Goal: Task Accomplishment & Management: Manage account settings

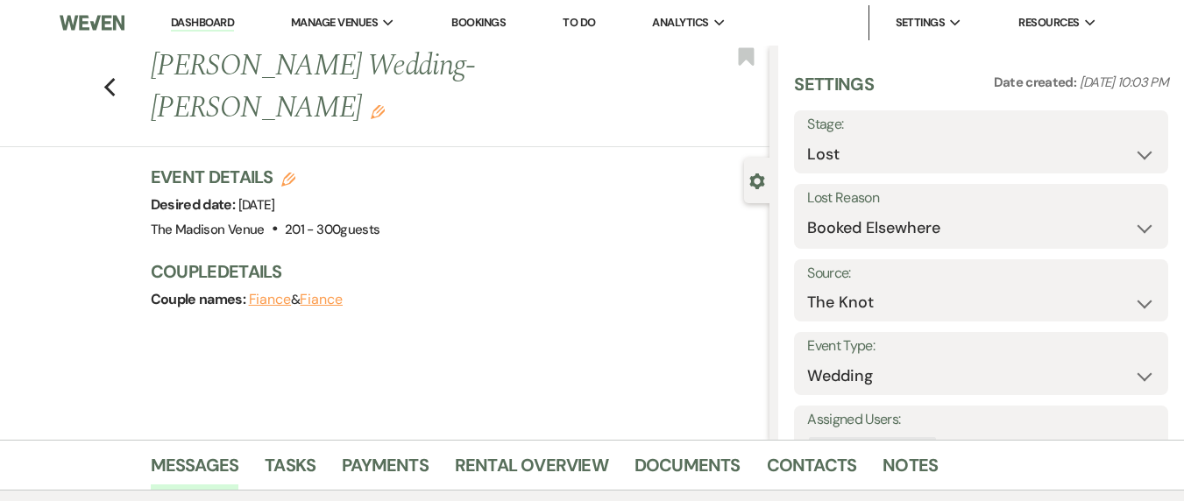
select select "8"
select select "6"
select select "2"
click at [205, 18] on link "Dashboard" at bounding box center [202, 23] width 63 height 17
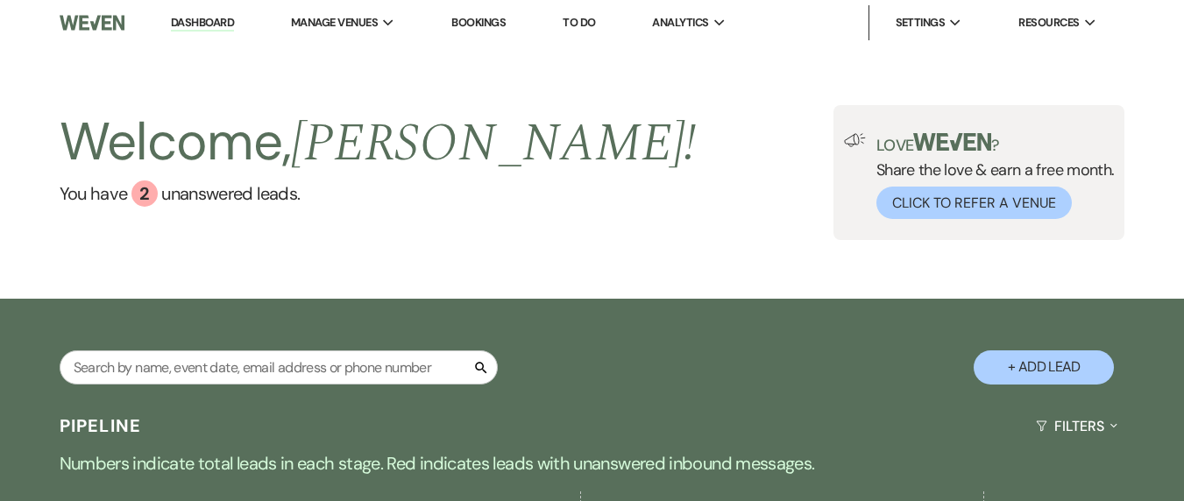
click at [192, 0] on nav "Dashboard Manage Venues Expand The Madison Venue Bookings To Do Analytics Expan…" at bounding box center [592, 23] width 1184 height 46
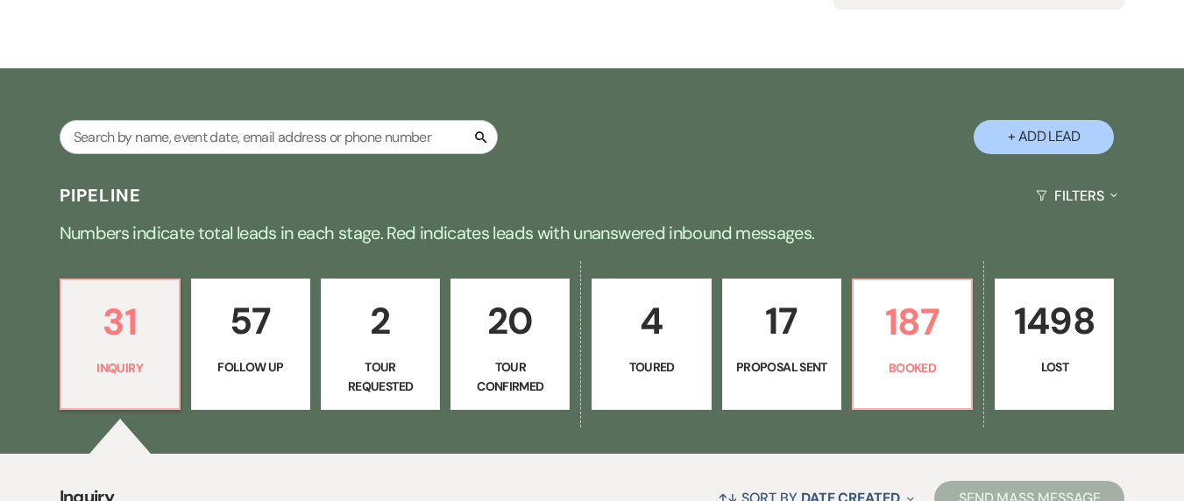
scroll to position [309, 0]
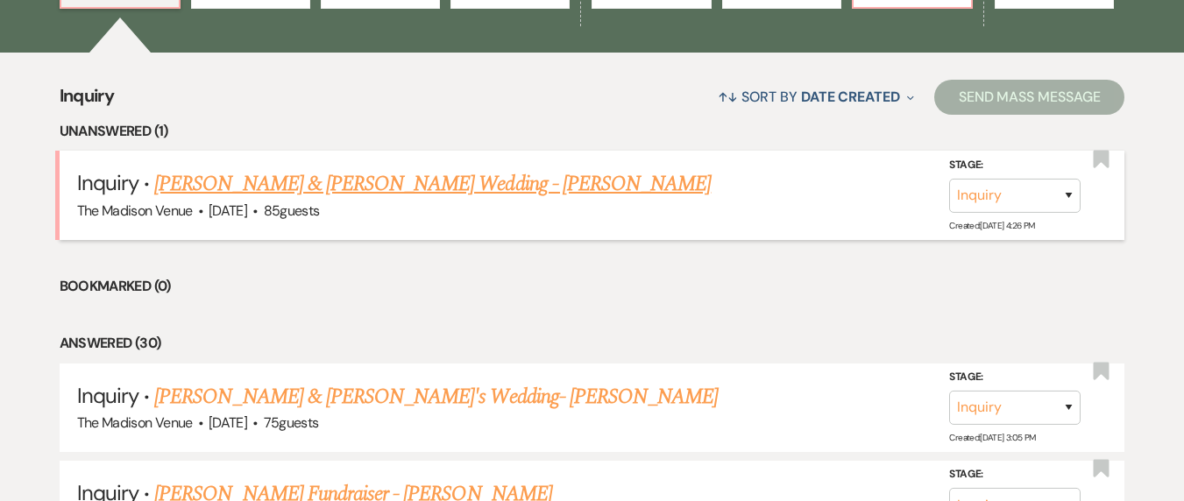
click at [409, 194] on link "[PERSON_NAME] & [PERSON_NAME] Wedding - [PERSON_NAME]" at bounding box center [432, 184] width 557 height 32
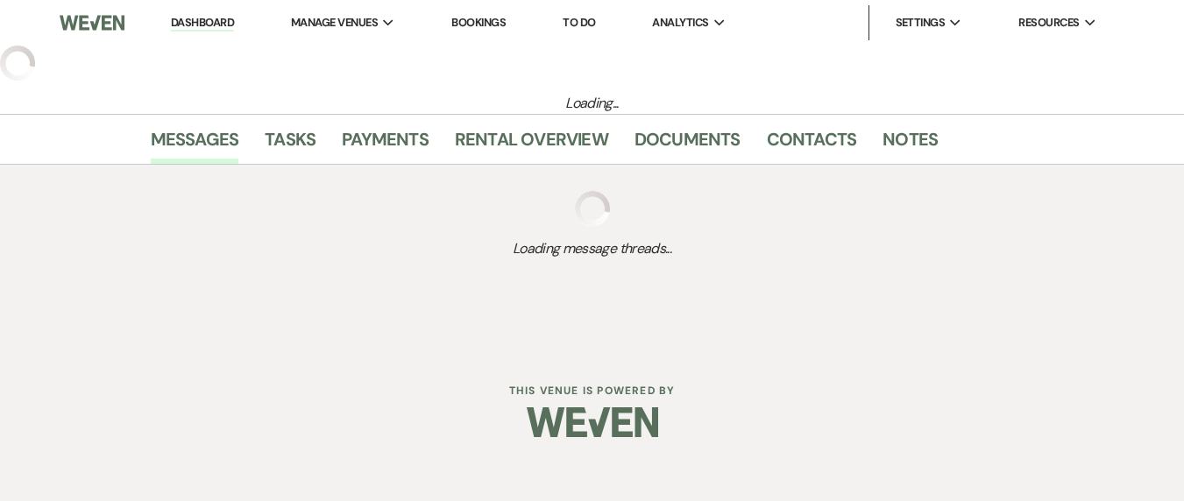
select select "5"
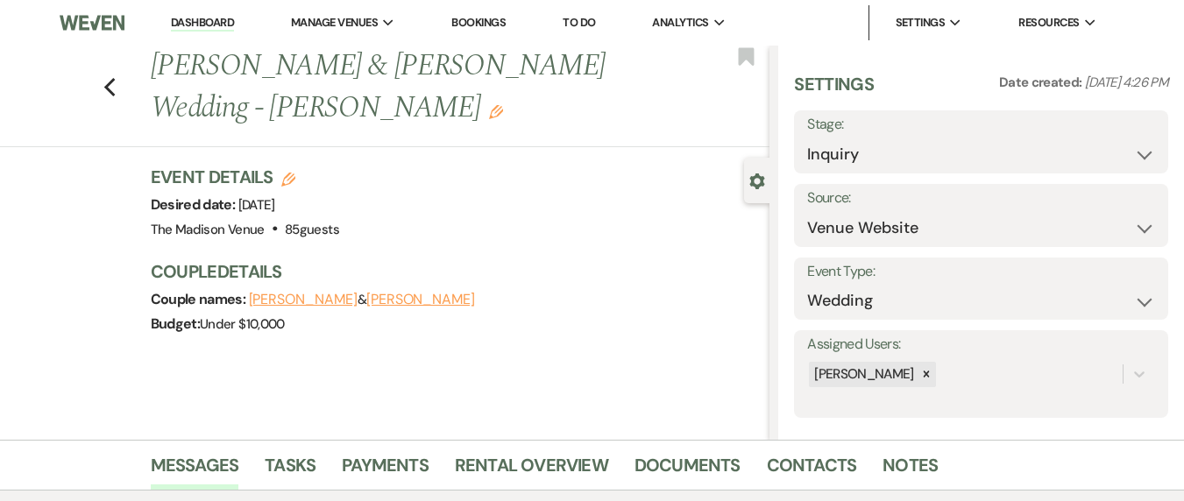
click at [195, 22] on link "Dashboard" at bounding box center [202, 23] width 63 height 17
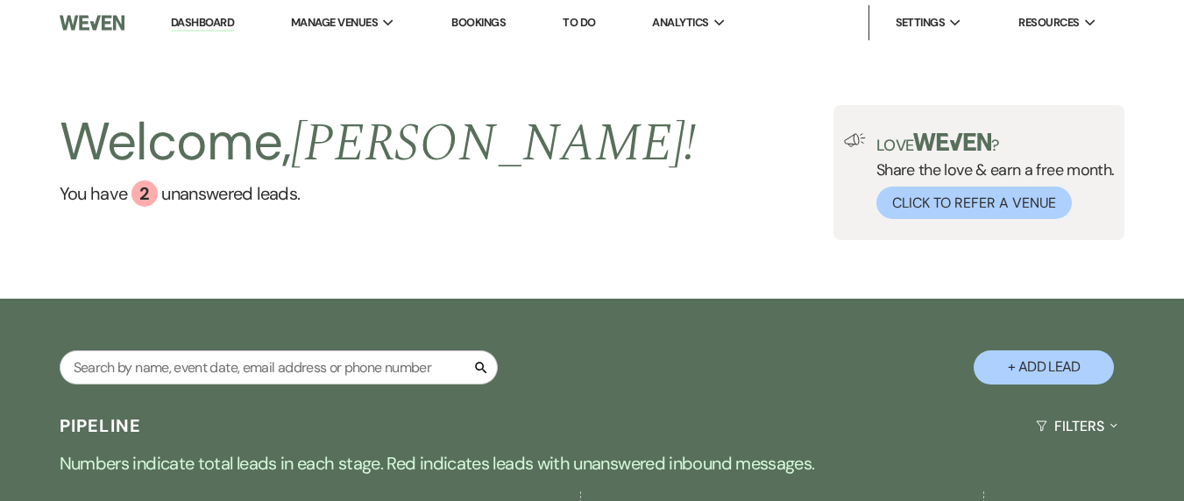
scroll to position [334, 0]
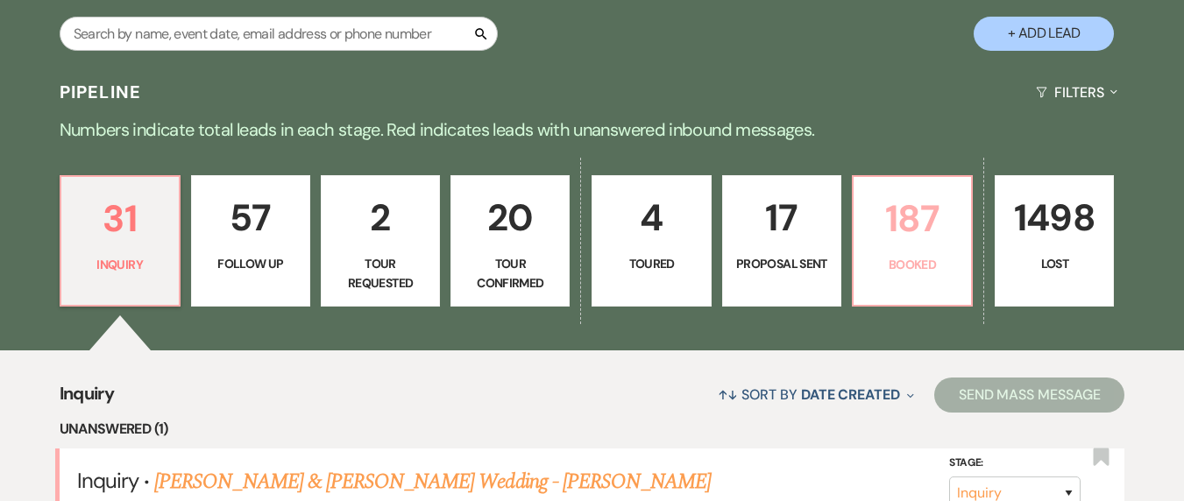
click at [903, 216] on p "187" at bounding box center [912, 218] width 96 height 59
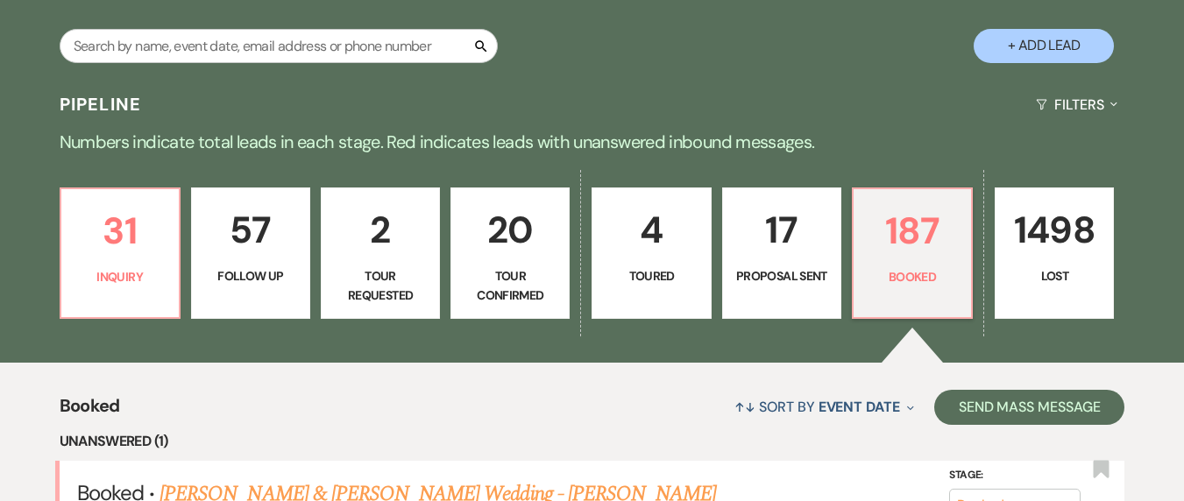
scroll to position [244, 0]
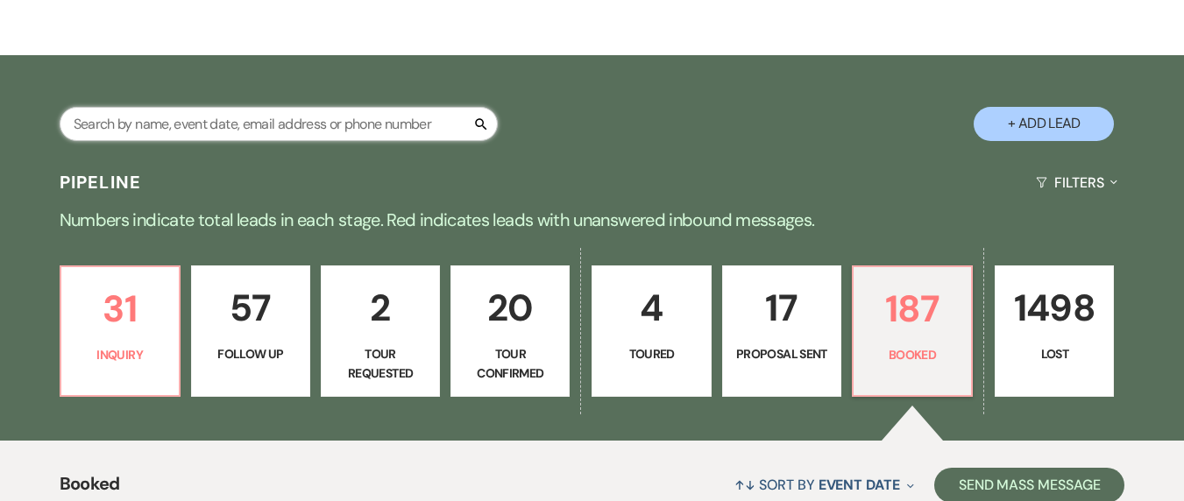
click at [160, 128] on input "text" at bounding box center [279, 124] width 438 height 34
type input "[PERSON_NAME]"
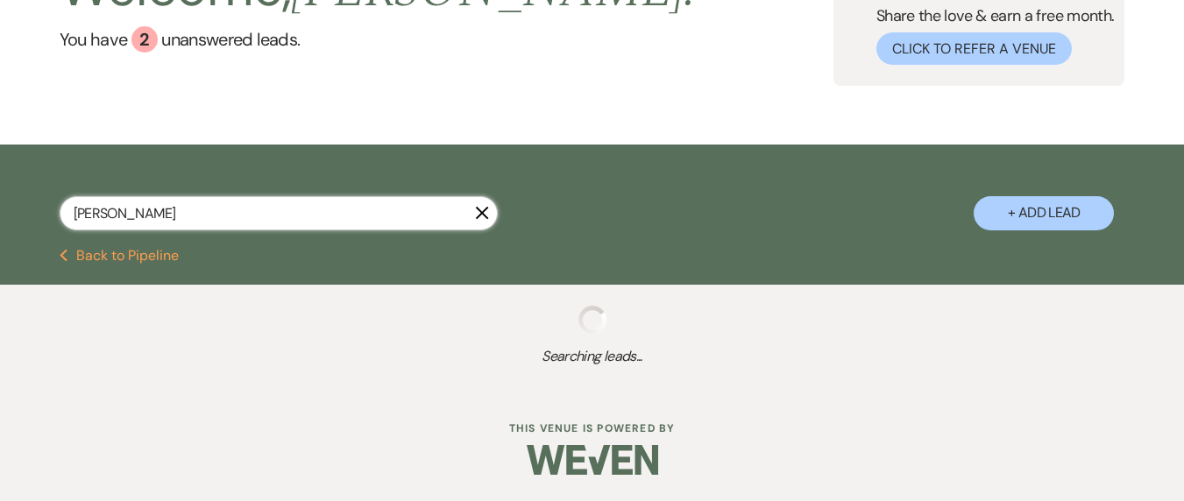
select select "8"
select select "5"
select select "8"
select select "5"
select select "9"
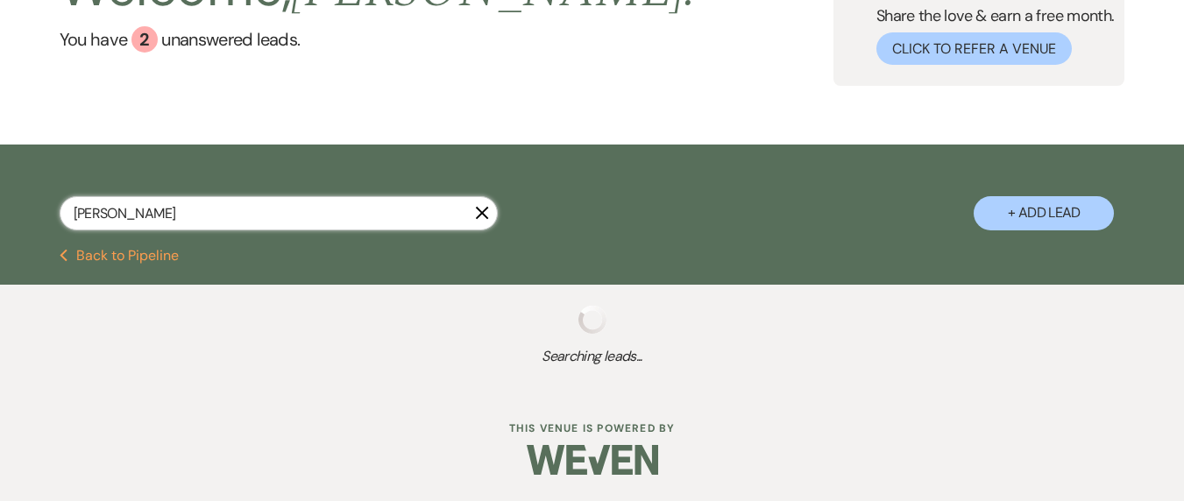
select select "8"
select select "5"
select select "8"
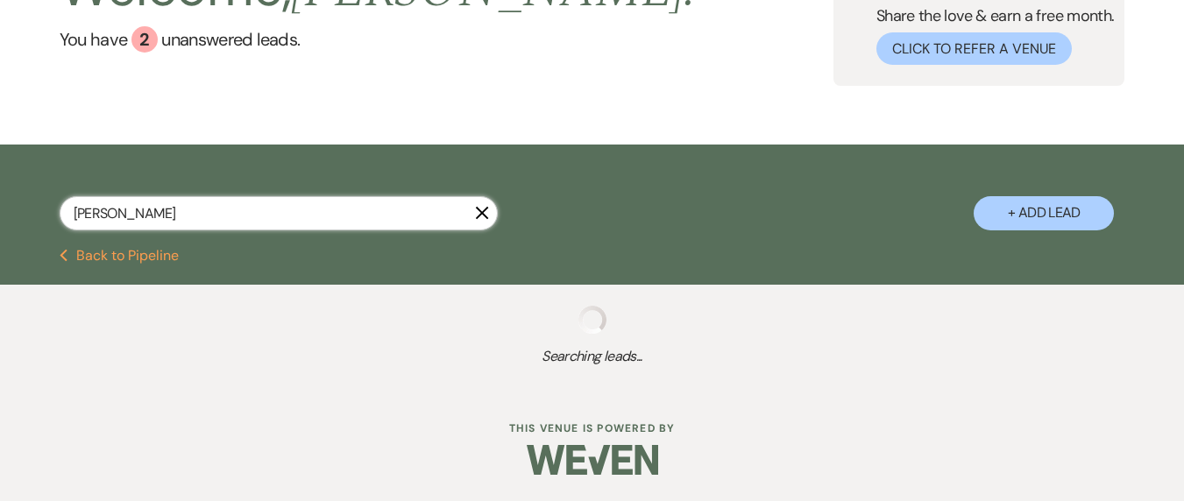
select select "5"
select select "8"
select select "10"
select select "8"
select select "6"
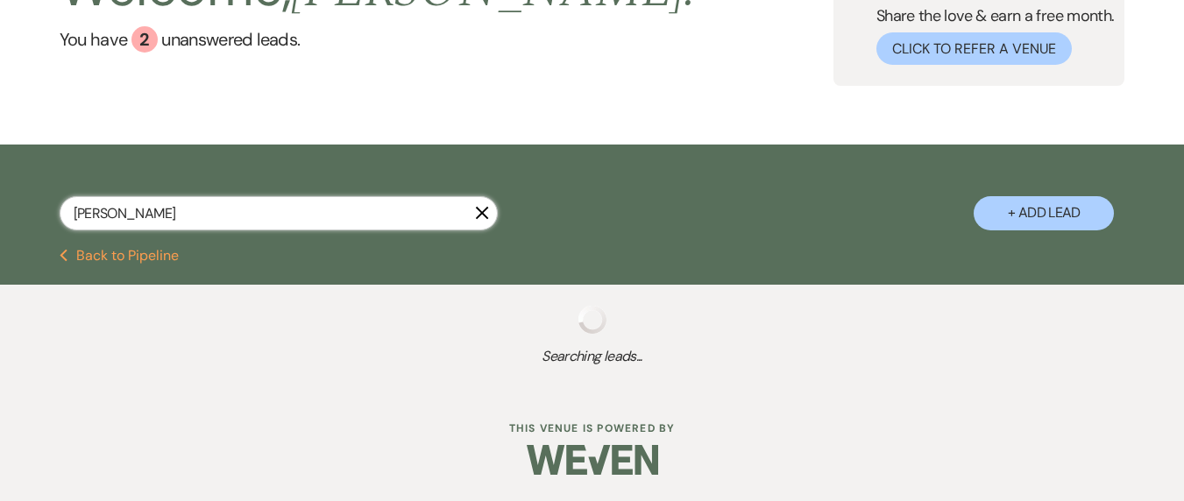
select select "8"
select select "6"
select select "8"
select select "7"
select select "8"
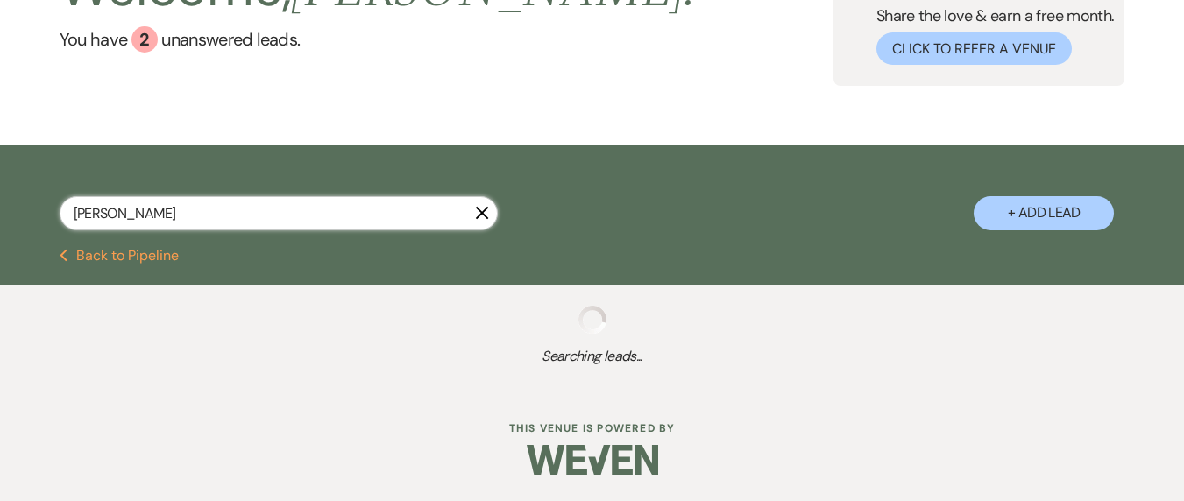
select select "5"
select select "8"
select select "5"
select select "8"
select select "5"
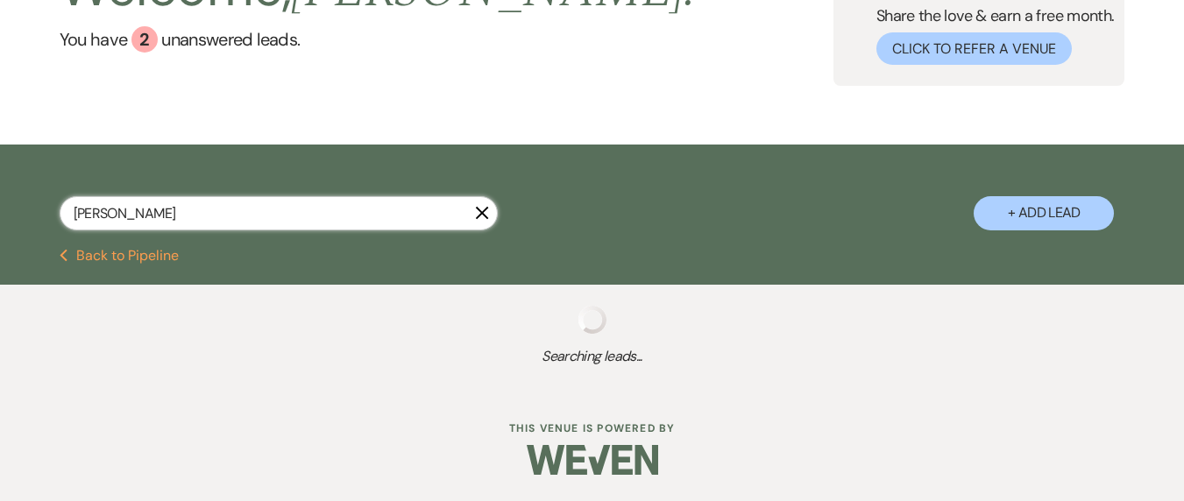
select select "8"
select select "5"
select select "8"
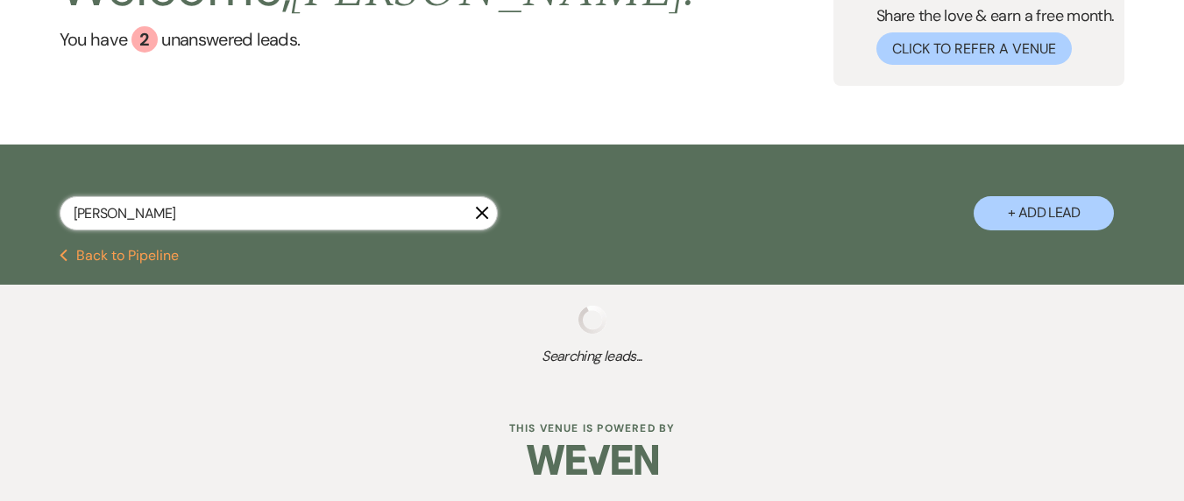
select select "5"
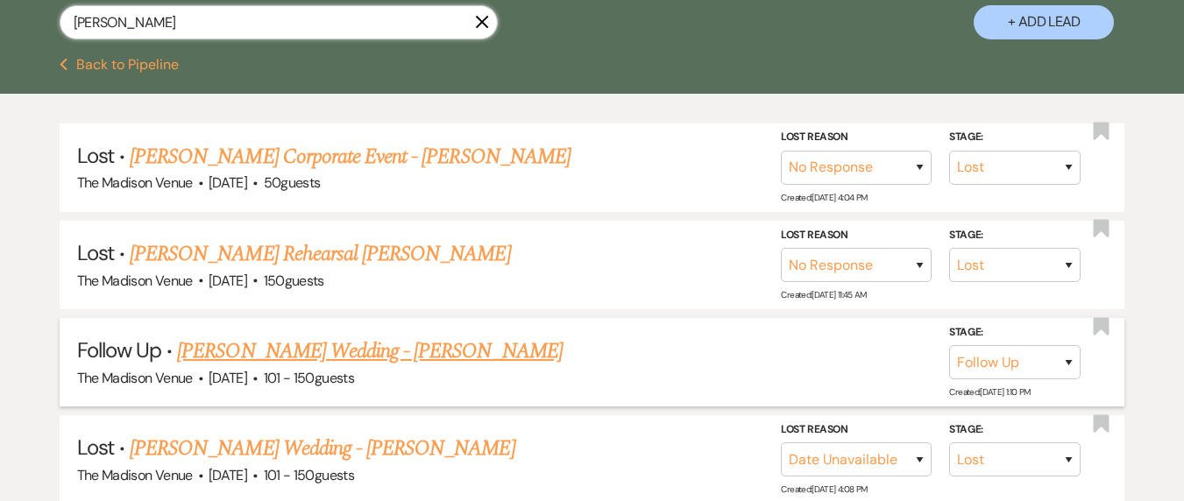
scroll to position [356, 0]
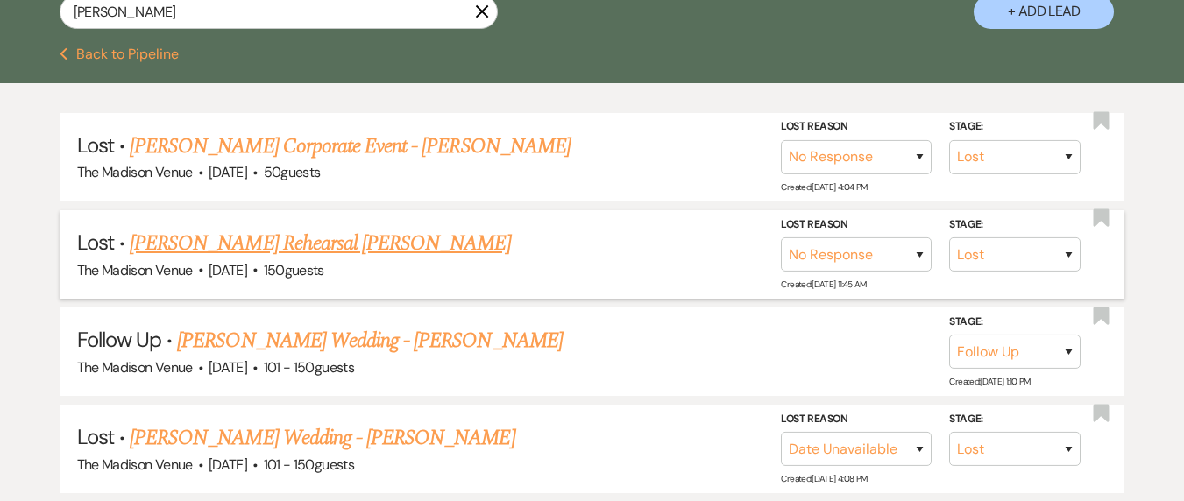
click at [358, 256] on link "[PERSON_NAME] Rehearsal [PERSON_NAME]" at bounding box center [320, 244] width 380 height 32
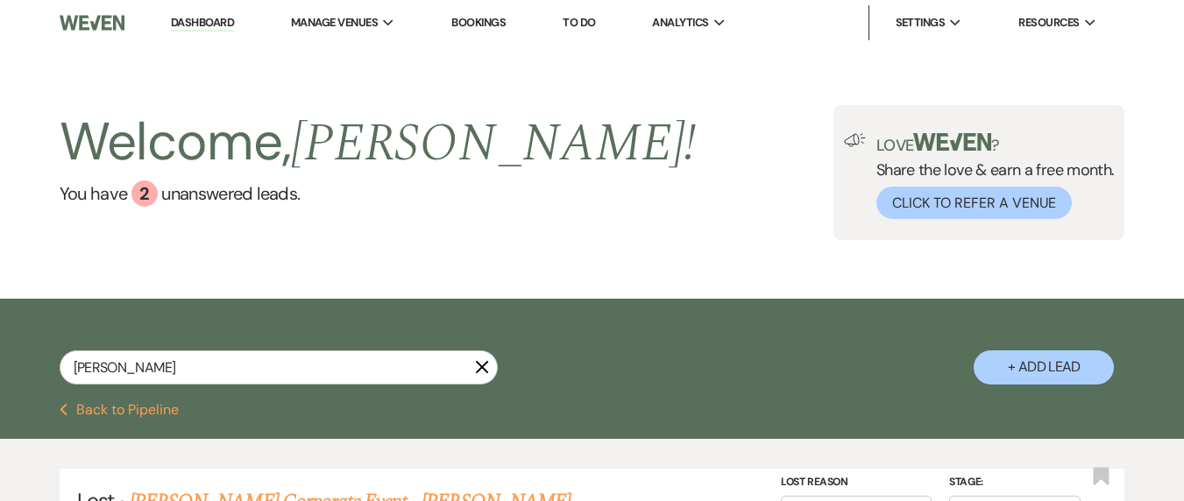
select select "8"
select select "5"
select select "11"
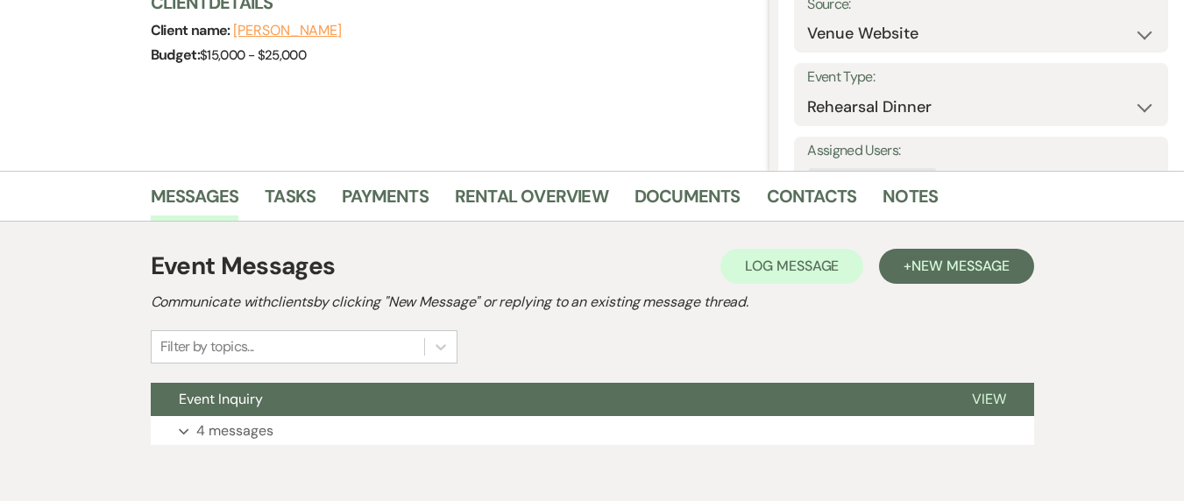
scroll to position [352, 0]
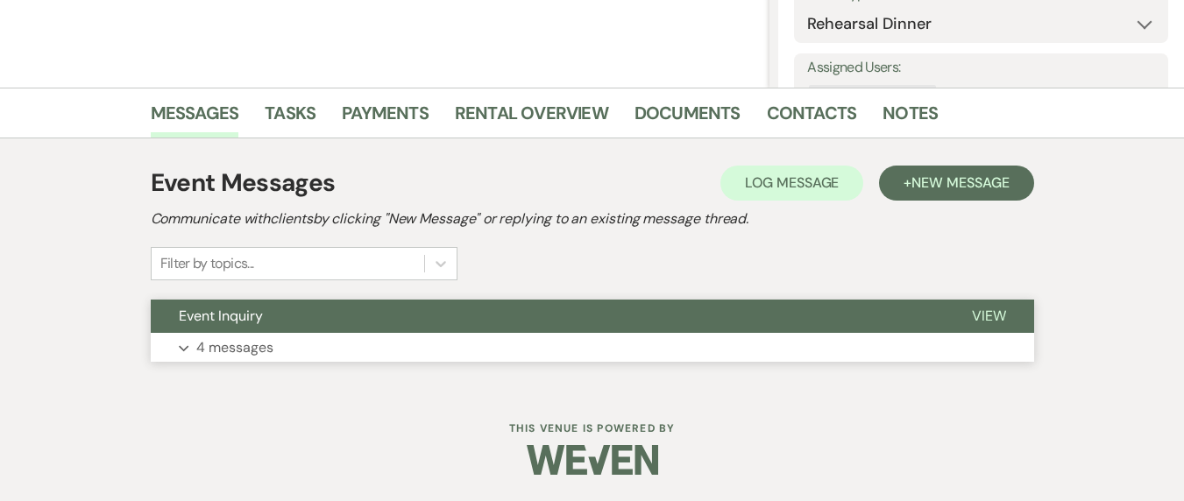
click at [498, 324] on button "Event Inquiry" at bounding box center [547, 316] width 793 height 33
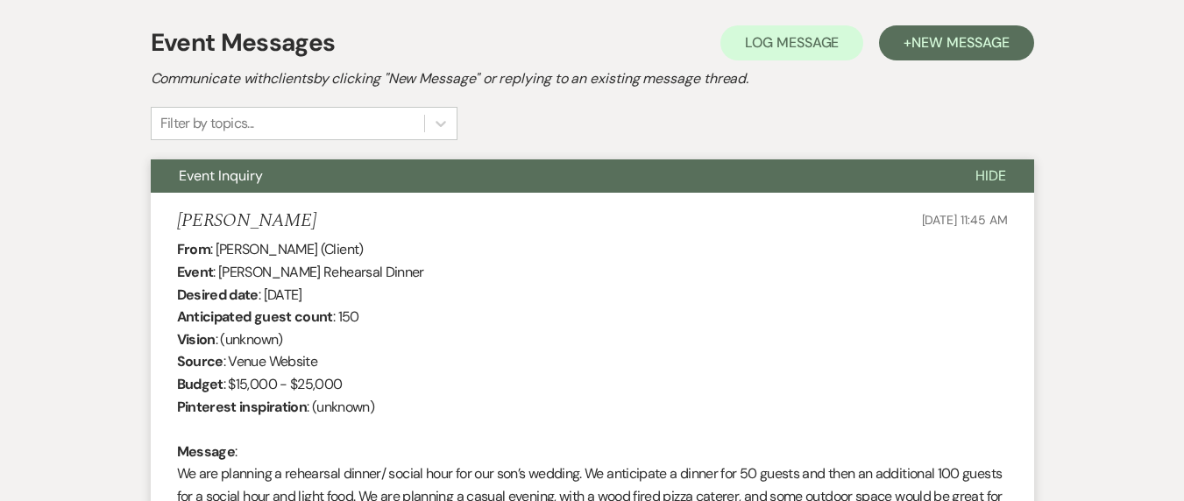
scroll to position [1082, 0]
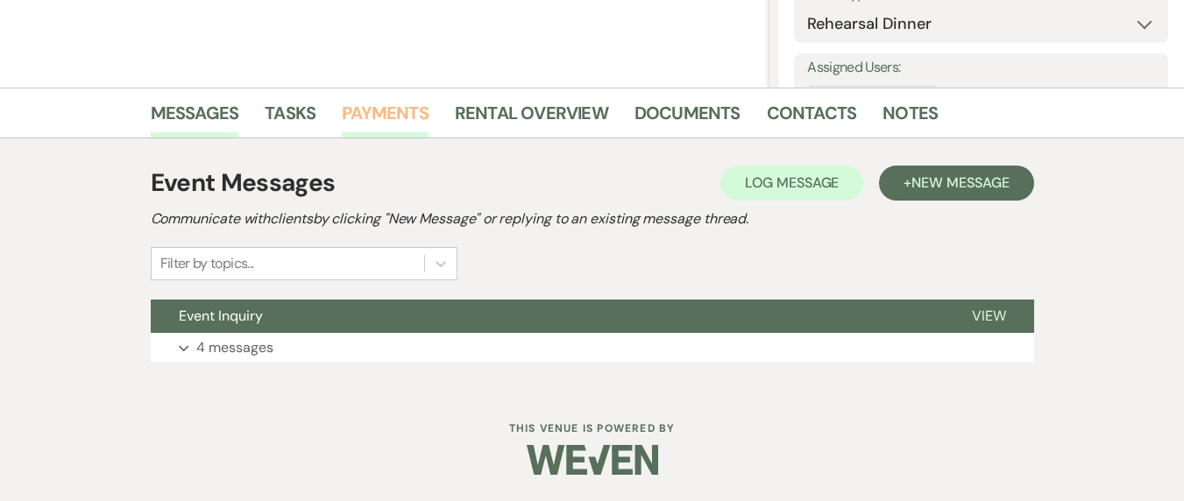
click at [384, 122] on link "Payments" at bounding box center [385, 118] width 87 height 39
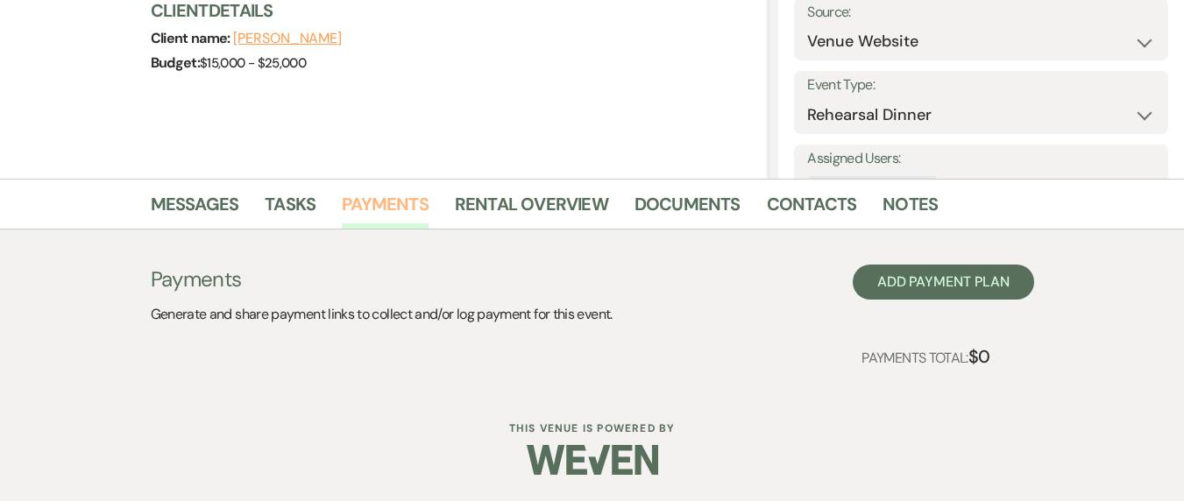
scroll to position [261, 0]
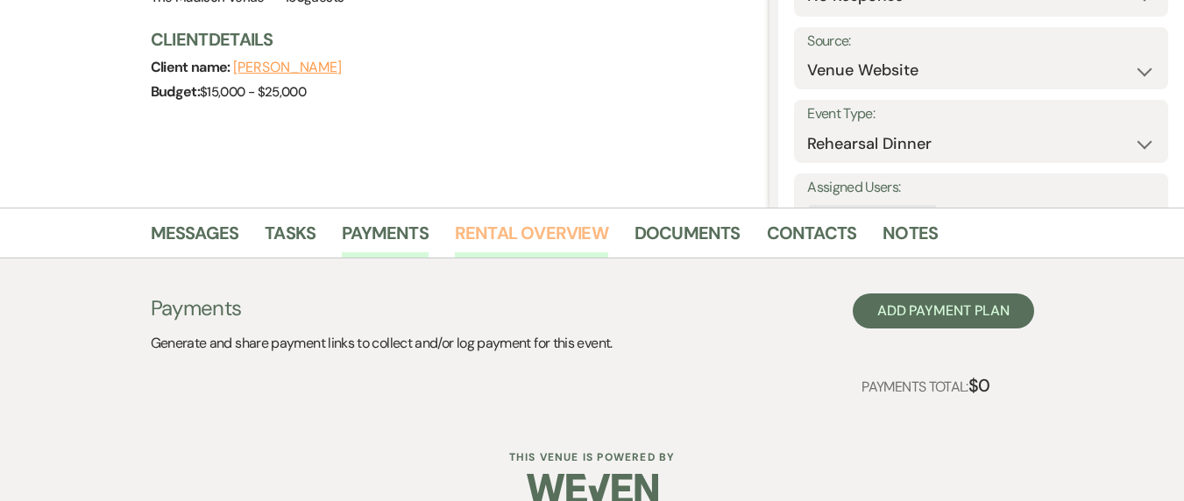
click at [547, 227] on link "Rental Overview" at bounding box center [531, 238] width 153 height 39
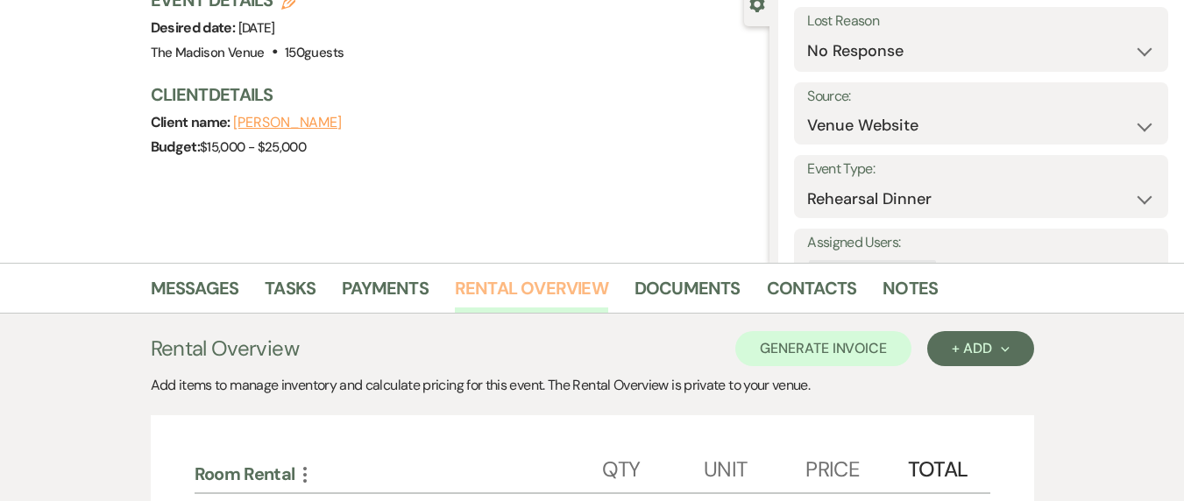
scroll to position [359, 0]
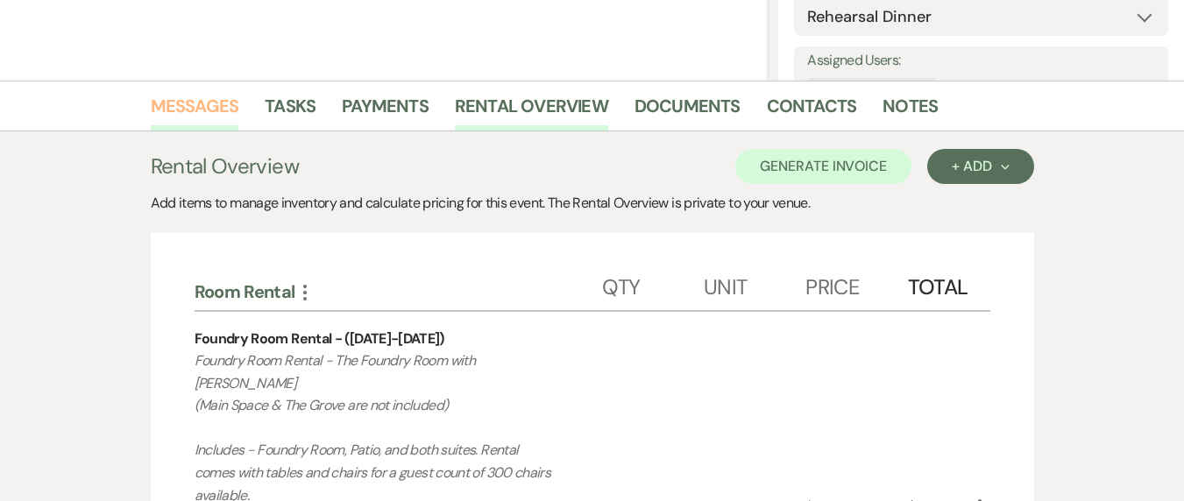
click at [222, 104] on link "Messages" at bounding box center [195, 111] width 89 height 39
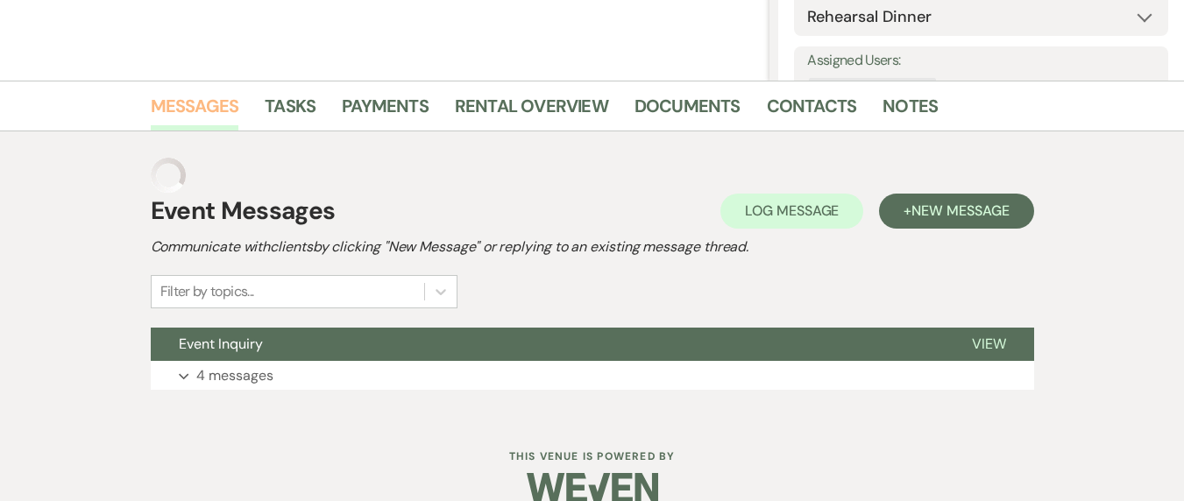
scroll to position [352, 0]
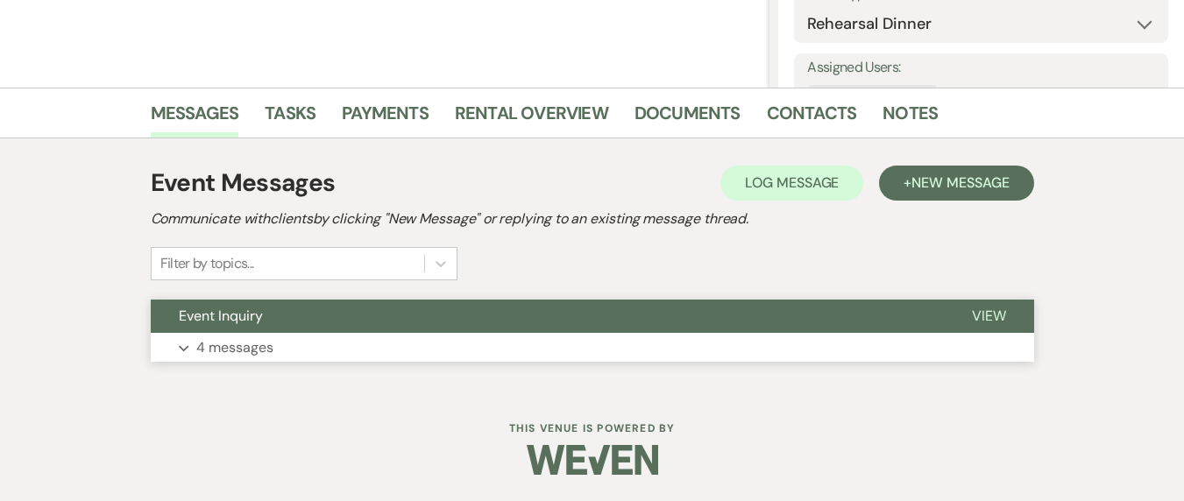
click at [465, 349] on button "Expand 4 messages" at bounding box center [593, 348] width 884 height 30
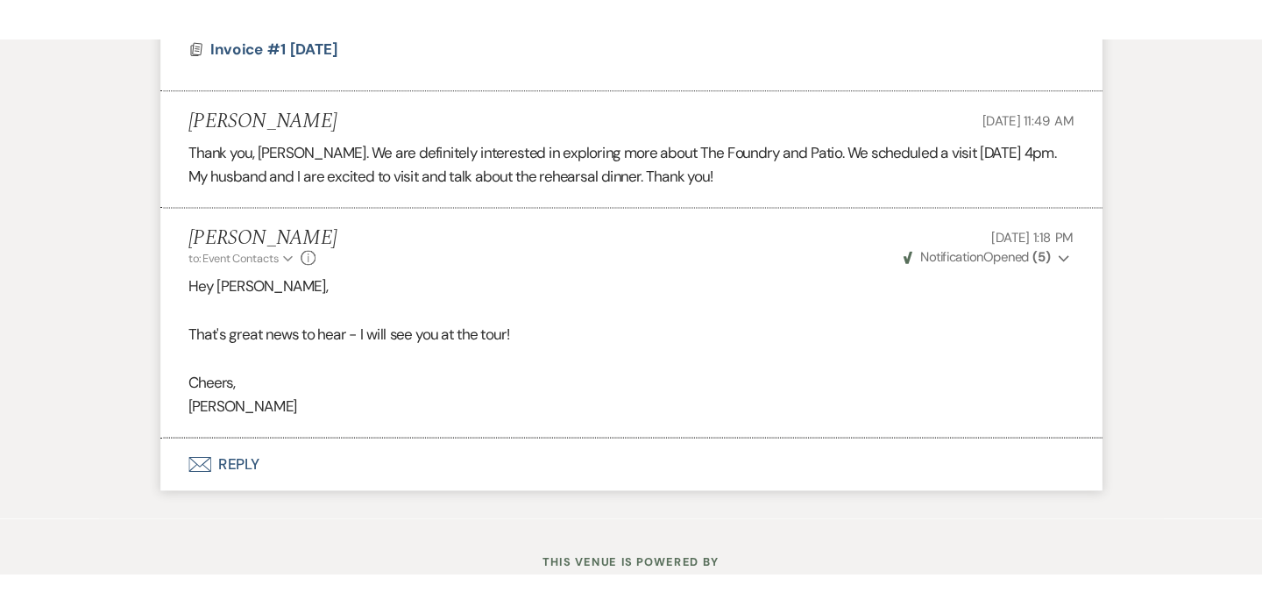
scroll to position [1796, 0]
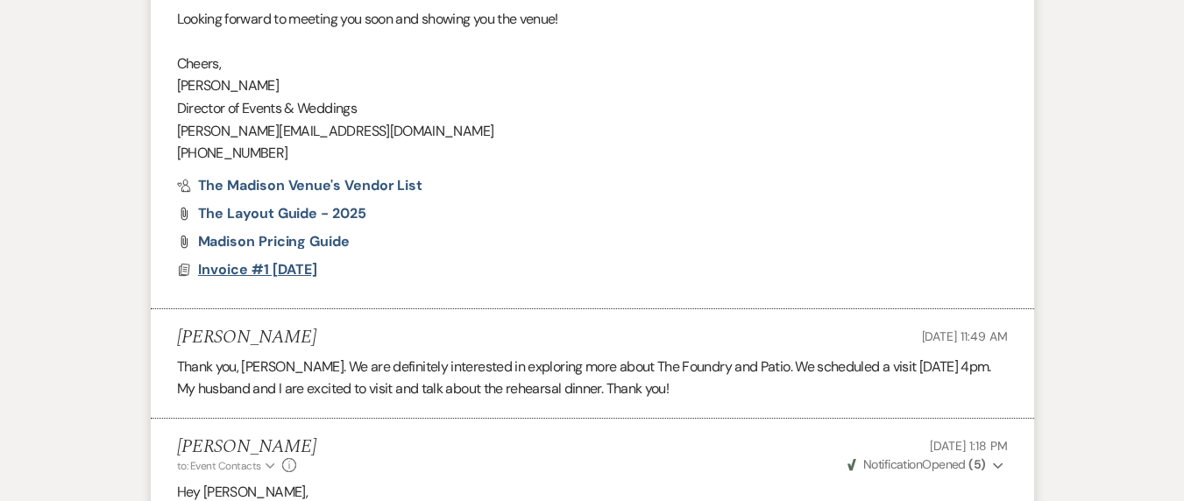
click at [273, 273] on span "Invoice #1 [DATE]" at bounding box center [257, 269] width 119 height 18
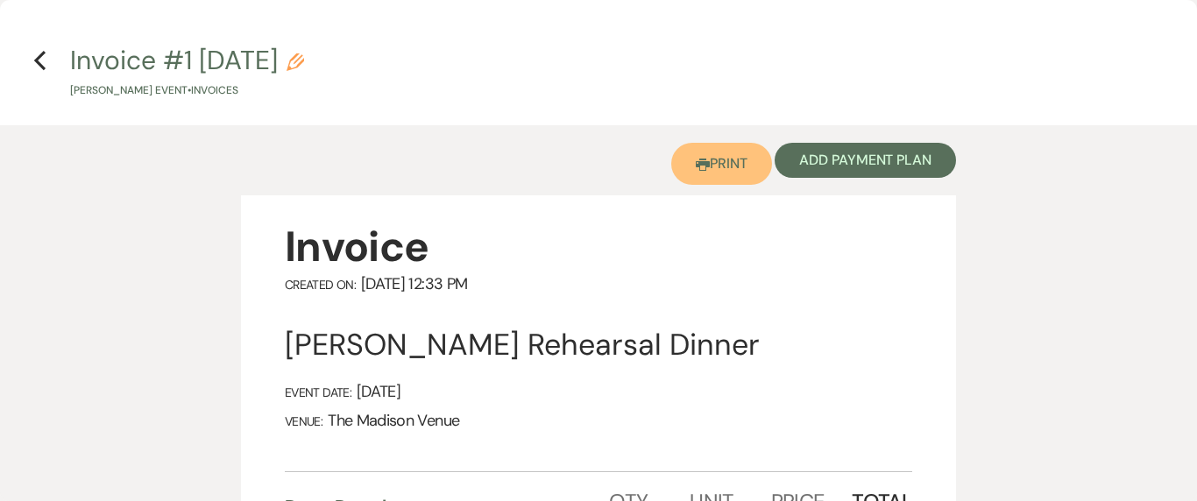
click at [728, 172] on link "Printer Print" at bounding box center [721, 164] width 101 height 42
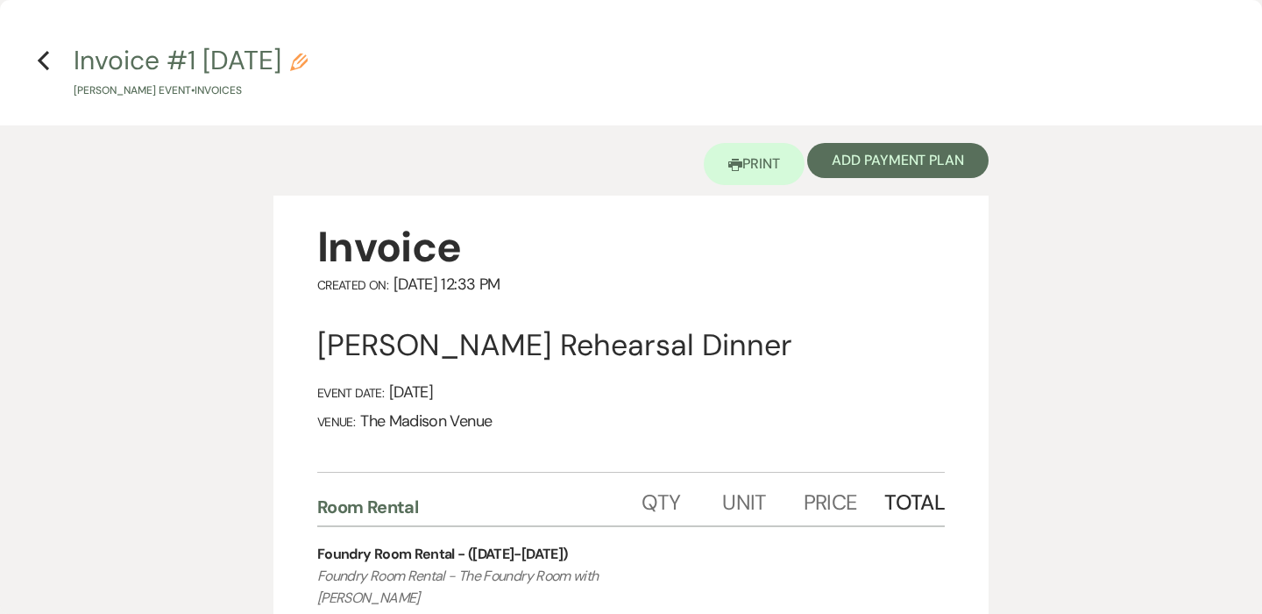
click at [30, 60] on h4 "Previous Invoice #1 8-19-2025 Pencil Kim Hunt's Event • Invoices" at bounding box center [631, 70] width 1262 height 57
click at [41, 61] on use "button" at bounding box center [43, 60] width 11 height 19
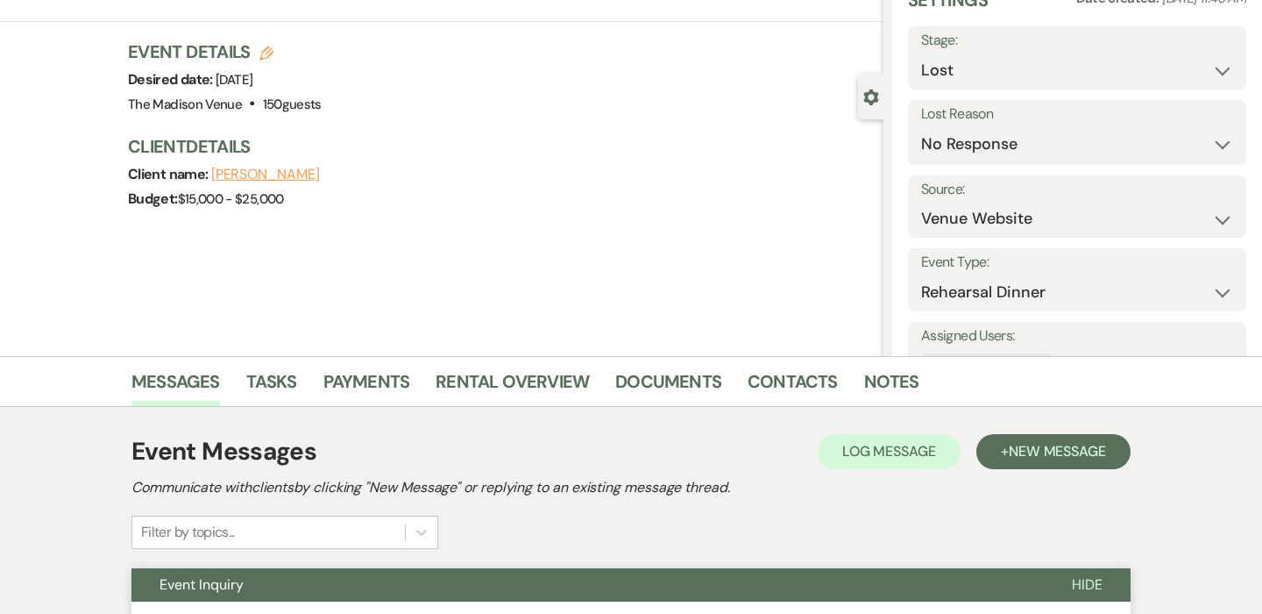
scroll to position [0, 0]
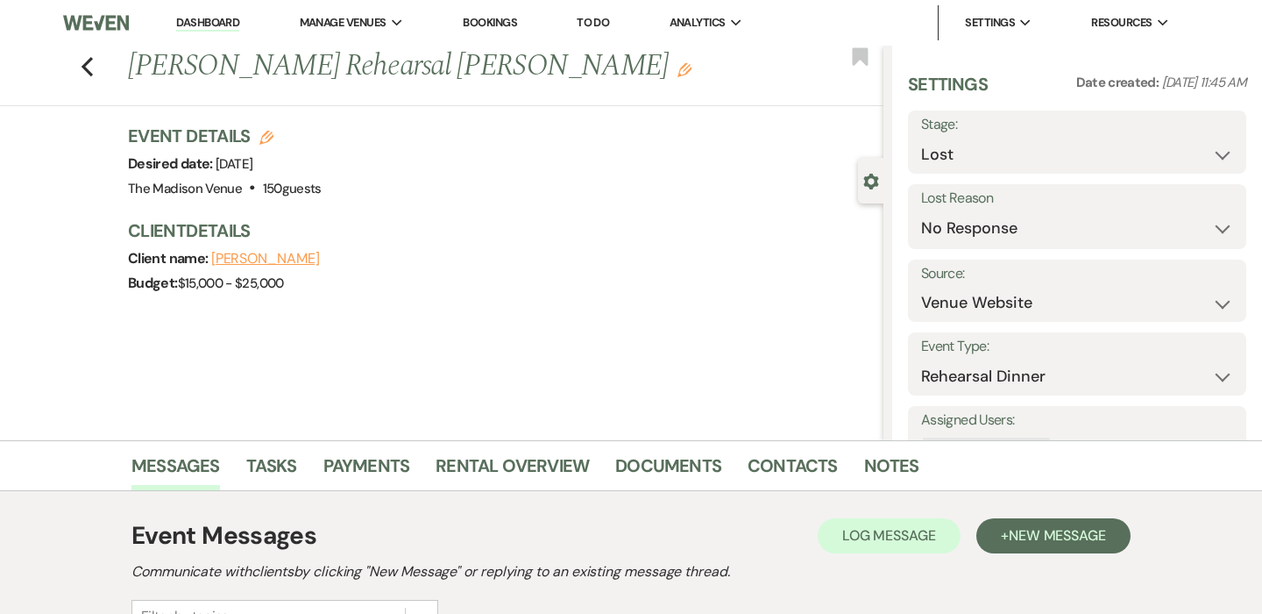
click at [221, 32] on li "Dashboard" at bounding box center [207, 22] width 81 height 35
click at [221, 31] on link "Dashboard" at bounding box center [207, 23] width 63 height 17
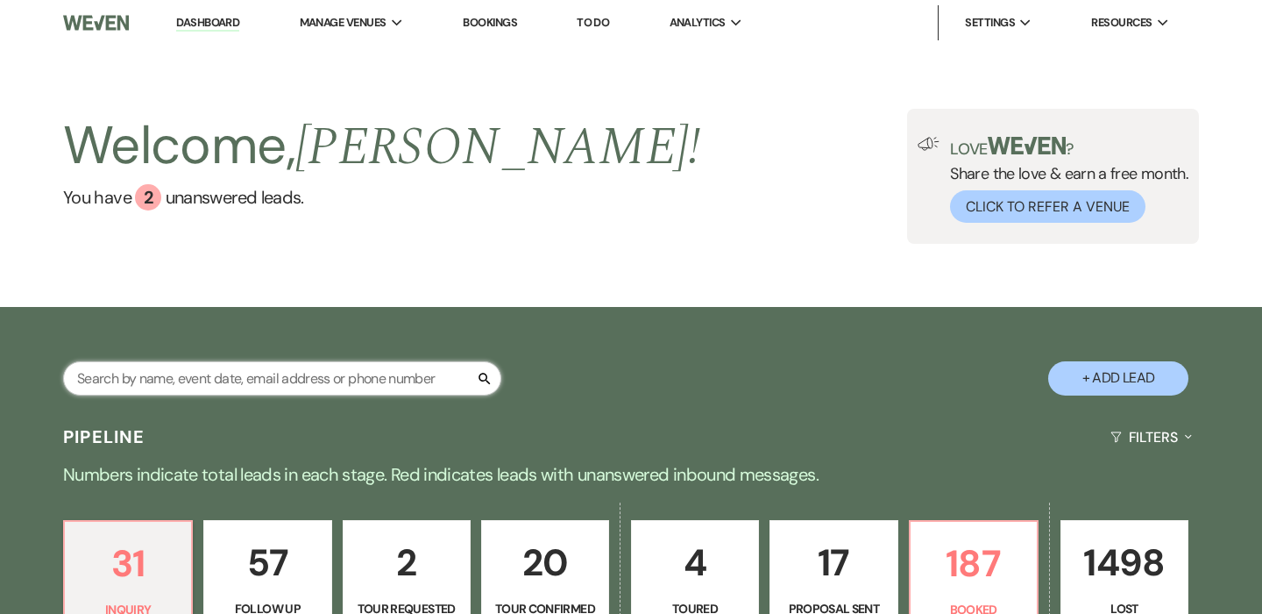
click at [273, 371] on input "text" at bounding box center [282, 378] width 438 height 34
type input "kara randy"
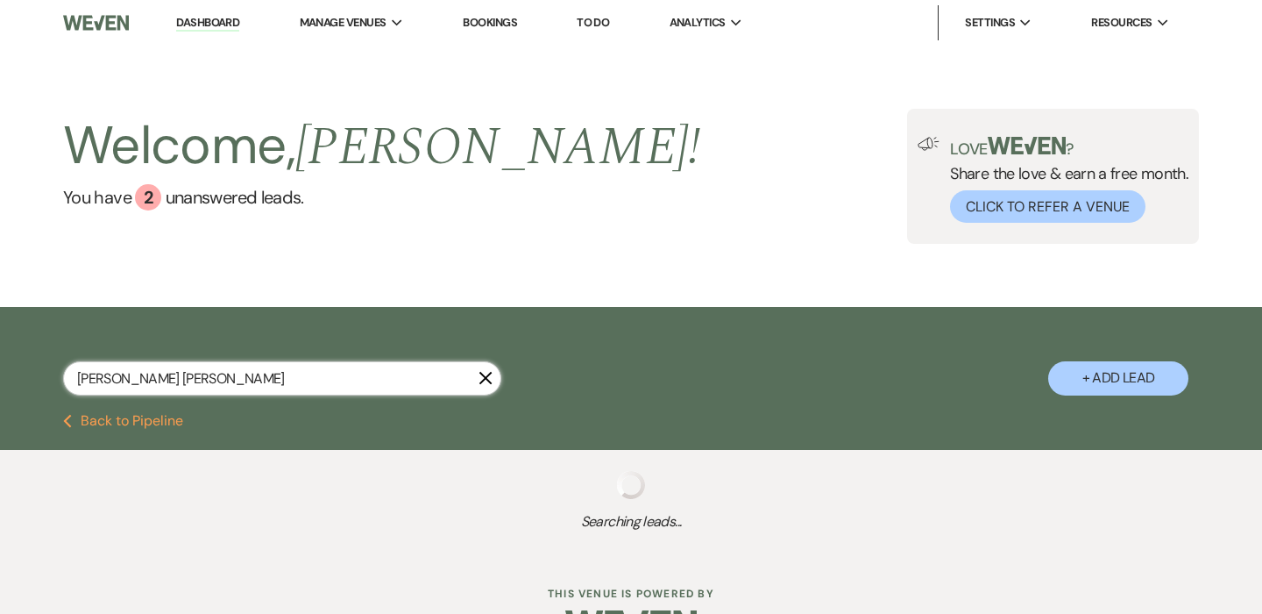
select select "8"
select select "5"
select select "8"
select select "5"
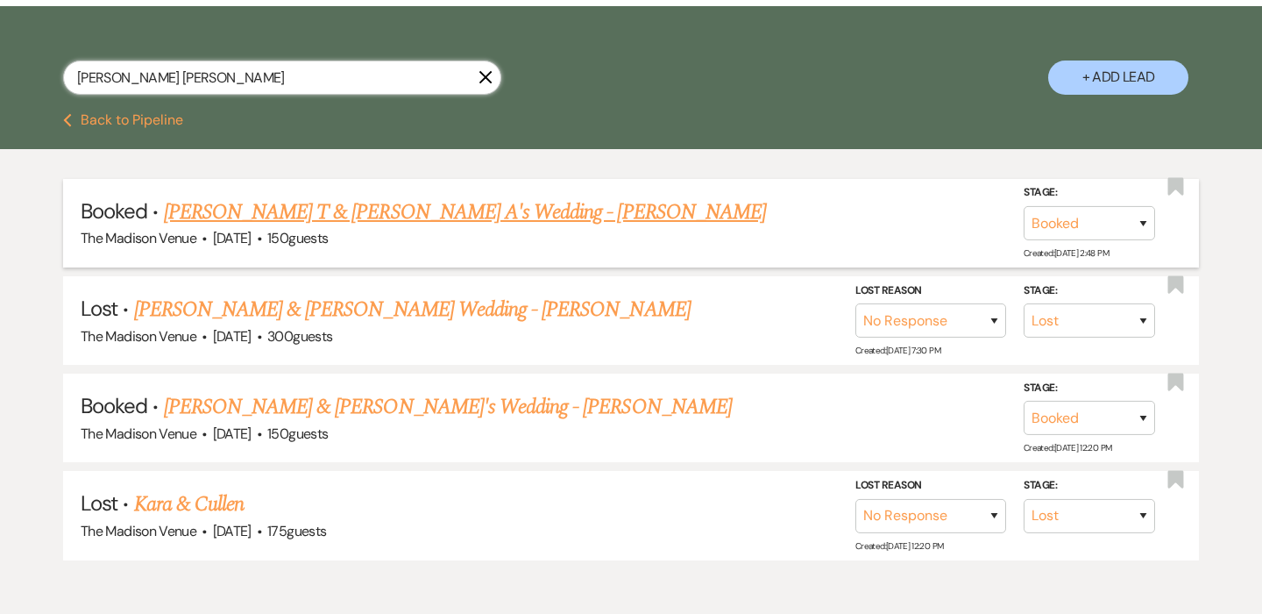
scroll to position [316, 0]
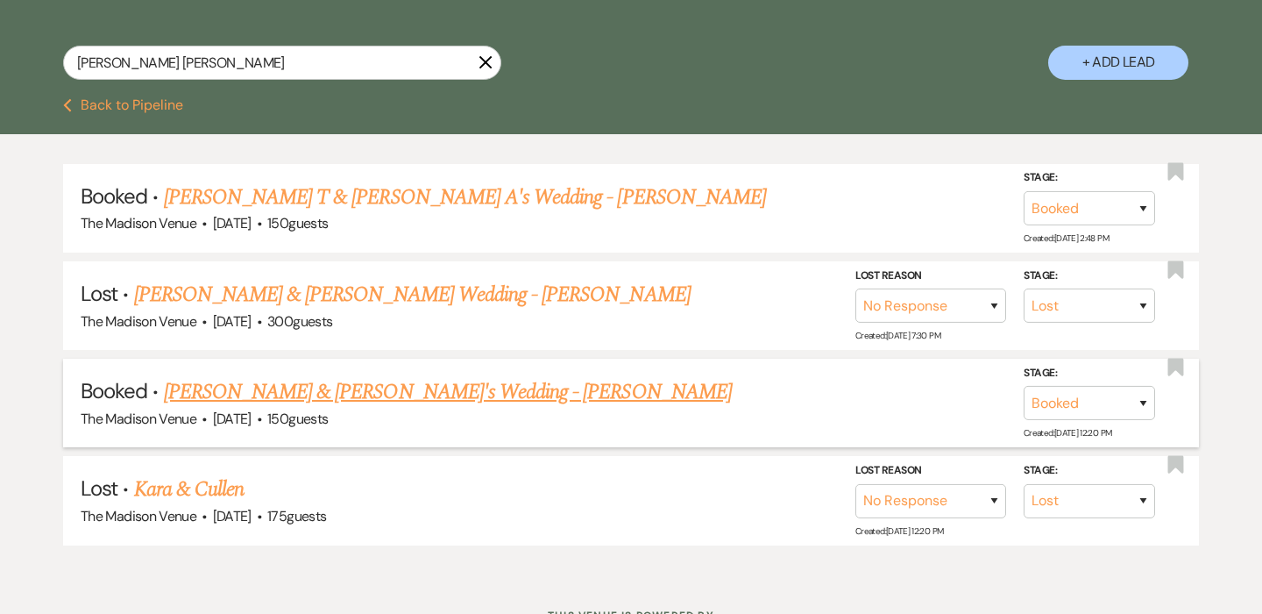
click at [351, 402] on link "[PERSON_NAME] & [PERSON_NAME]'s Wedding - [PERSON_NAME]" at bounding box center [448, 392] width 568 height 32
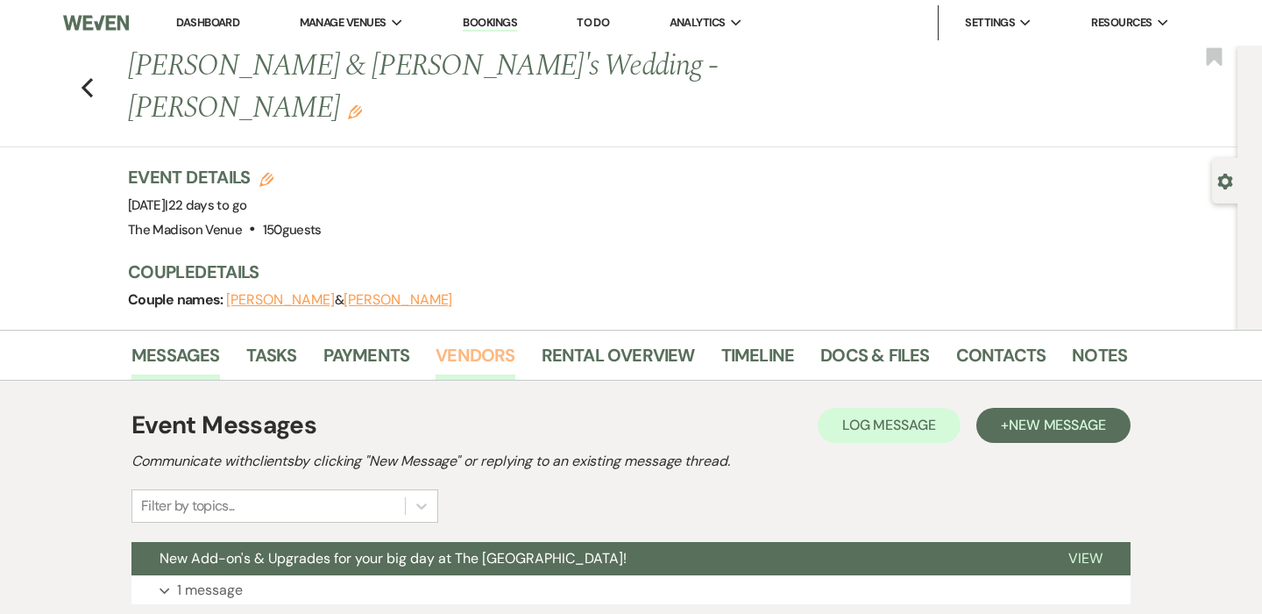
click at [467, 341] on link "Vendors" at bounding box center [475, 360] width 79 height 39
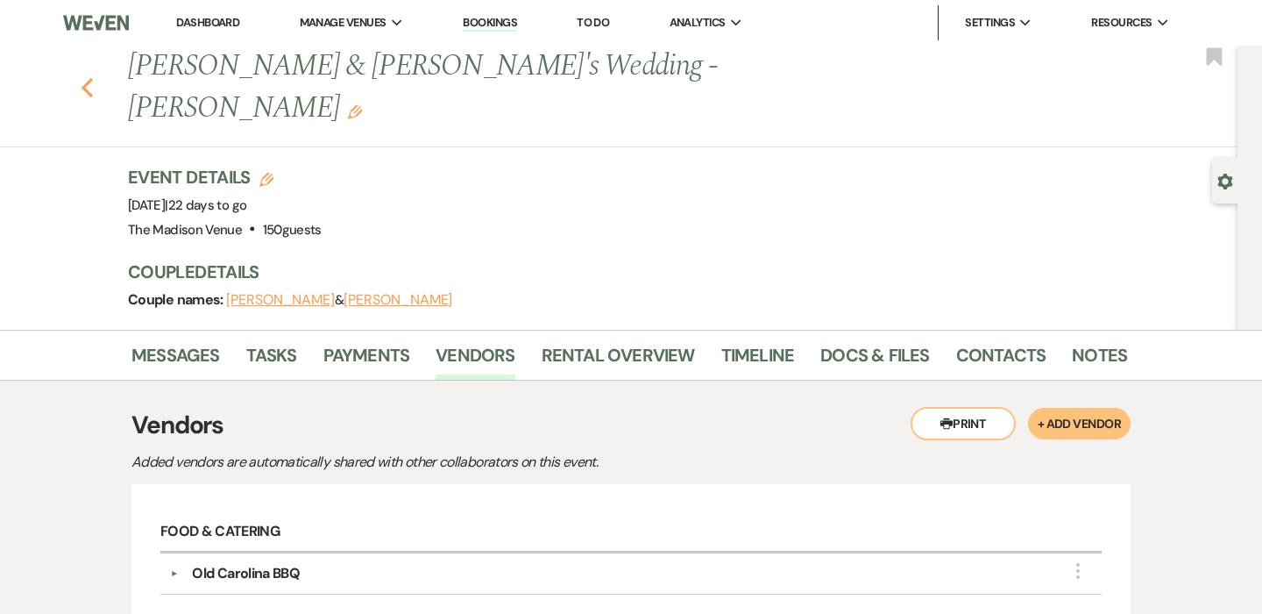
click at [87, 77] on icon "Previous" at bounding box center [87, 87] width 13 height 21
select select "8"
select select "5"
select select "8"
select select "5"
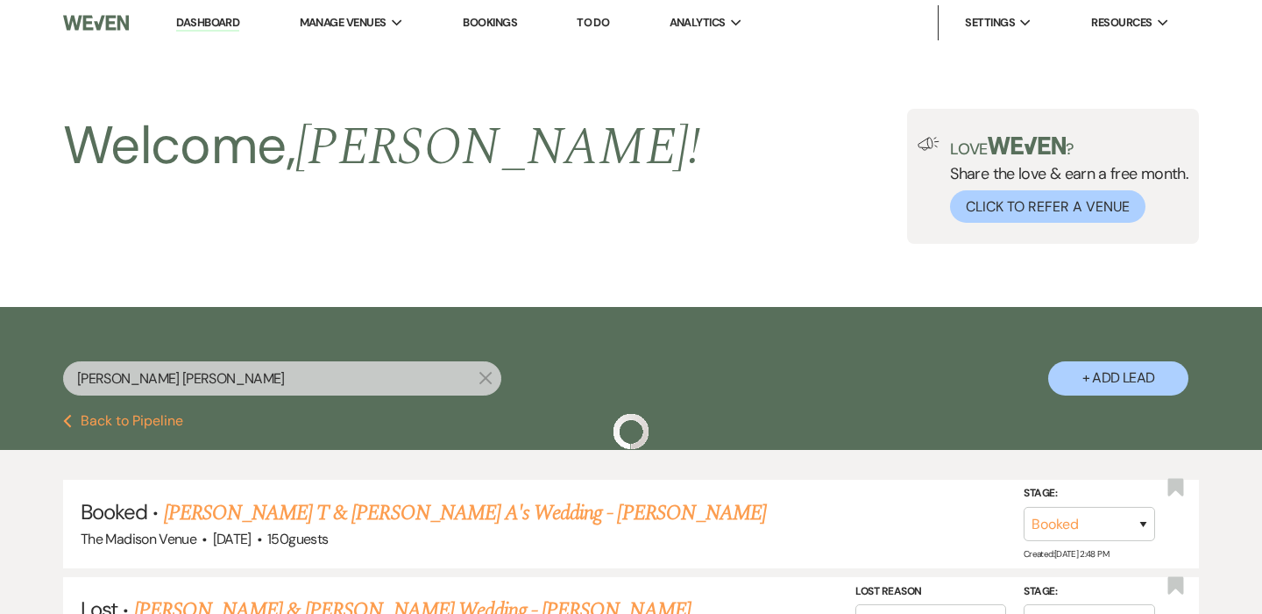
scroll to position [316, 0]
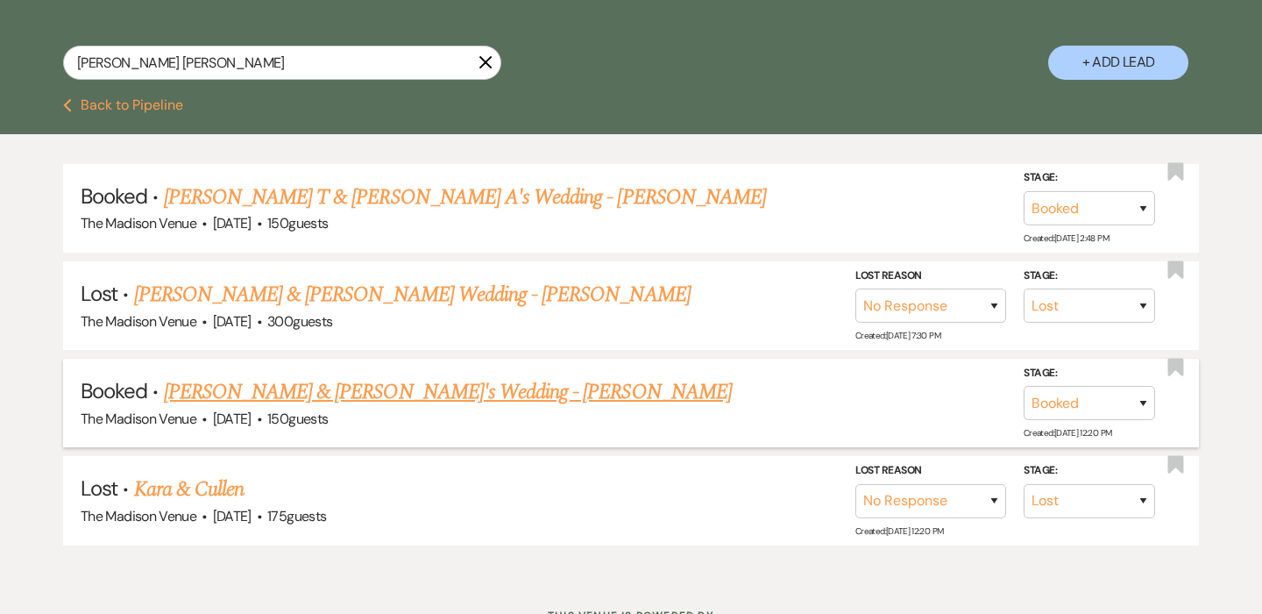
click at [332, 384] on link "[PERSON_NAME] & [PERSON_NAME]'s Wedding - [PERSON_NAME]" at bounding box center [448, 392] width 568 height 32
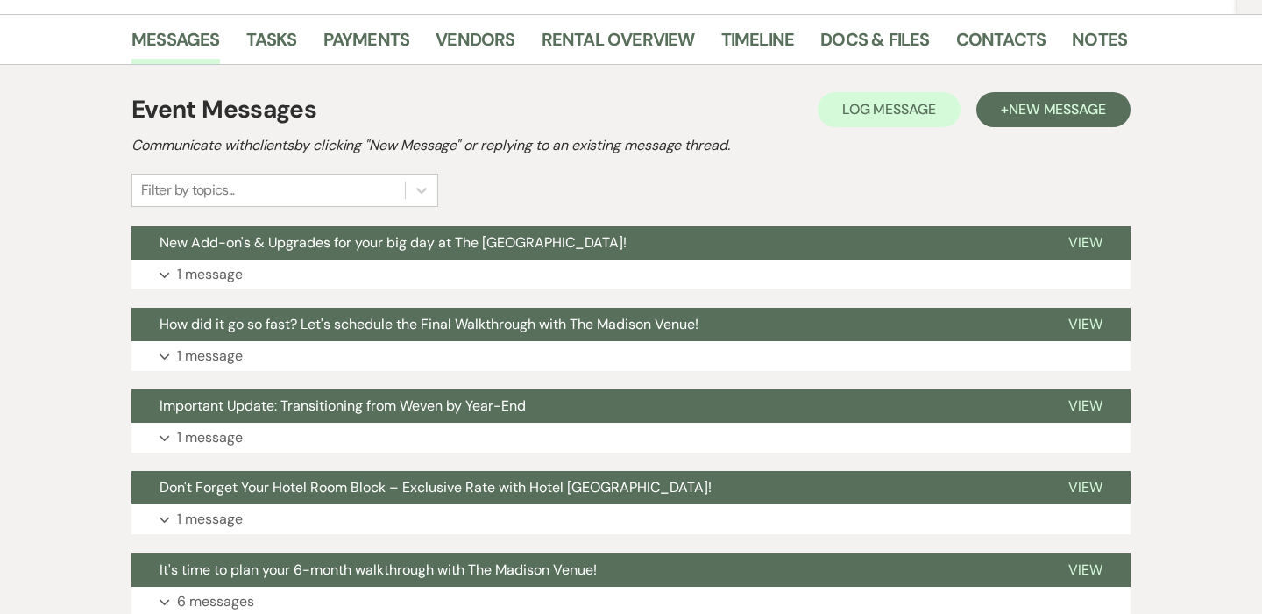
click at [771, 135] on h2 "Communicate with clients by clicking "New Message" or replying to an existing m…" at bounding box center [630, 145] width 999 height 21
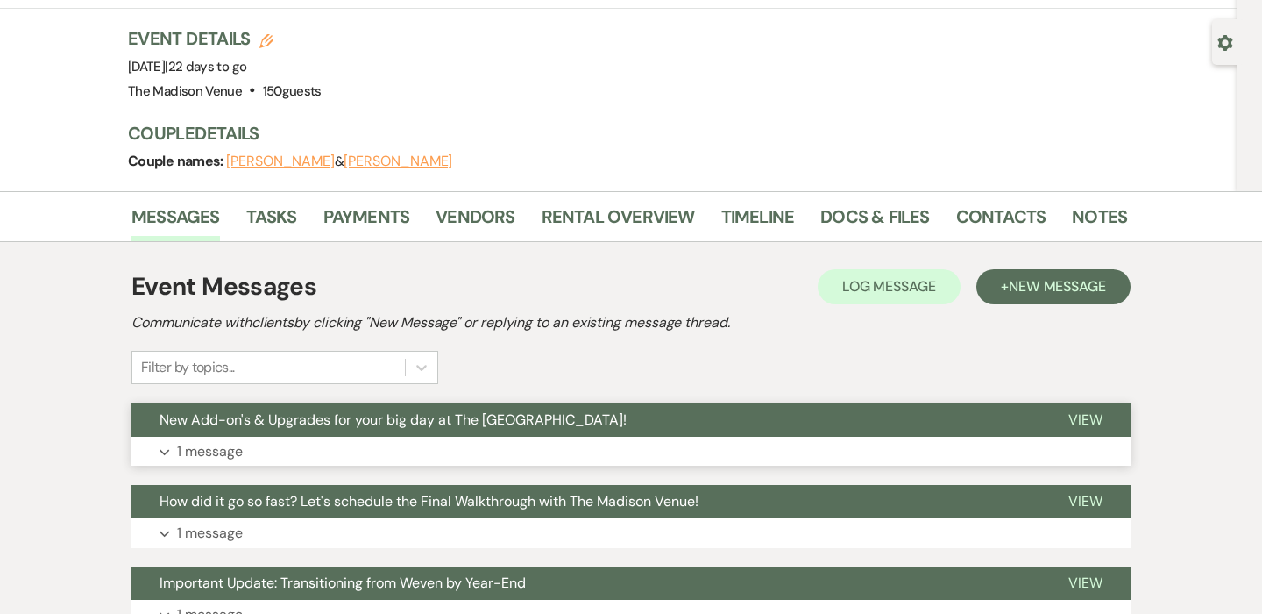
scroll to position [137, 0]
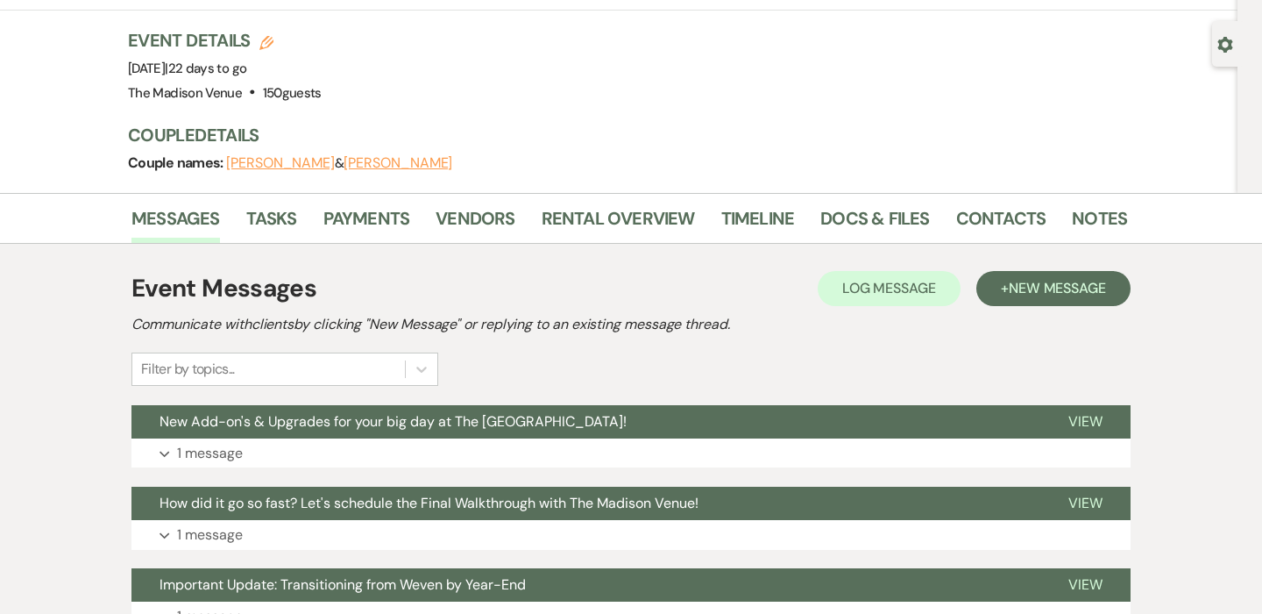
click at [455, 151] on div "Couple names: Kara Carreras & Randy" at bounding box center [619, 163] width 982 height 25
click at [385, 204] on link "Payments" at bounding box center [366, 223] width 87 height 39
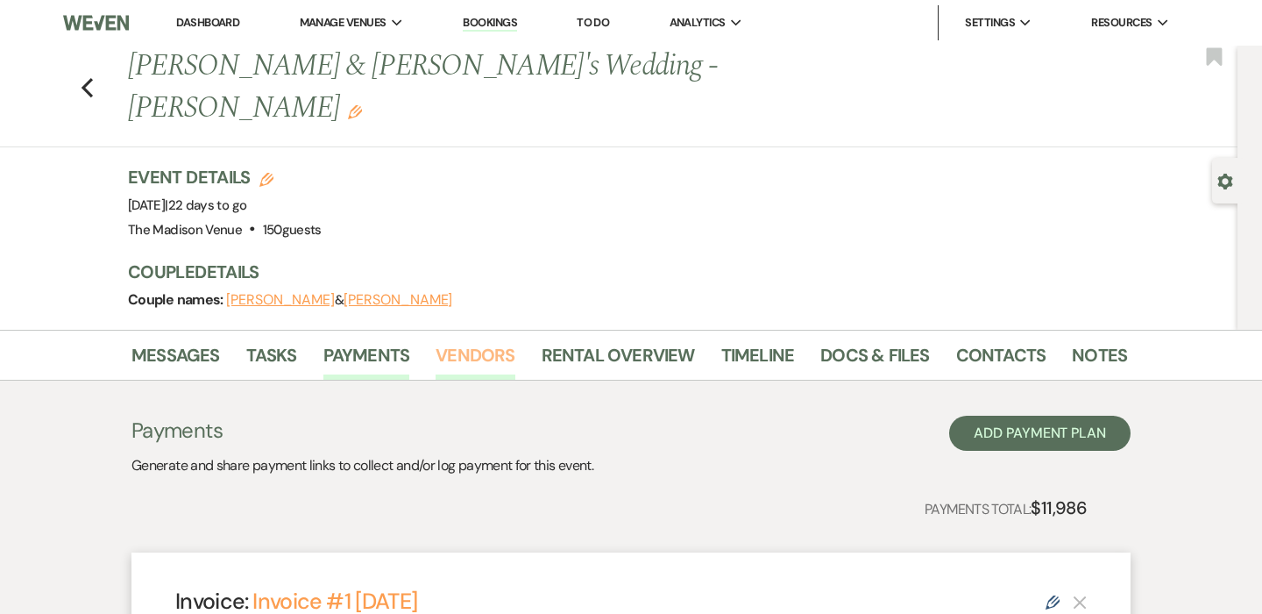
click at [469, 341] on link "Vendors" at bounding box center [475, 360] width 79 height 39
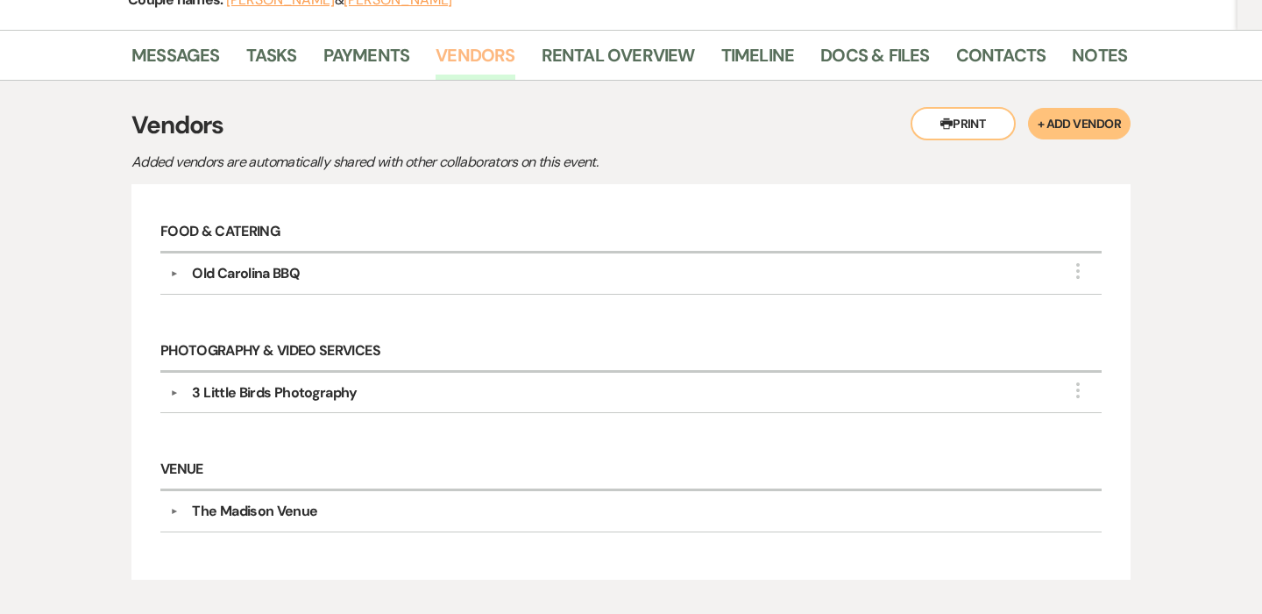
scroll to position [319, 0]
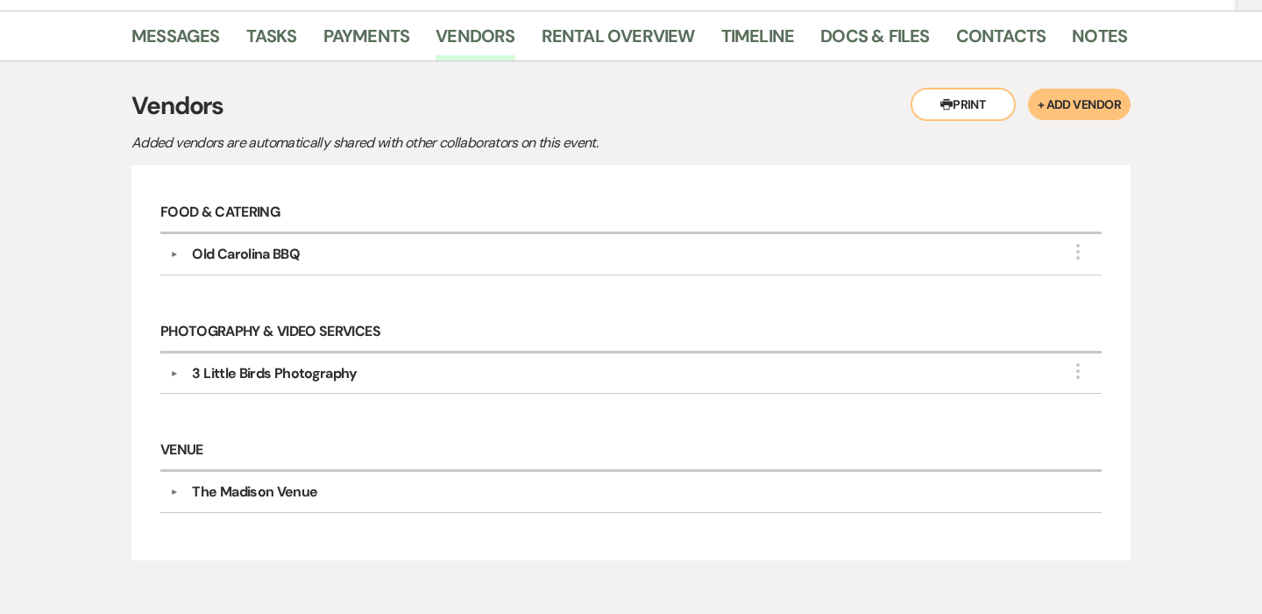
click at [173, 369] on button "▼" at bounding box center [173, 373] width 21 height 9
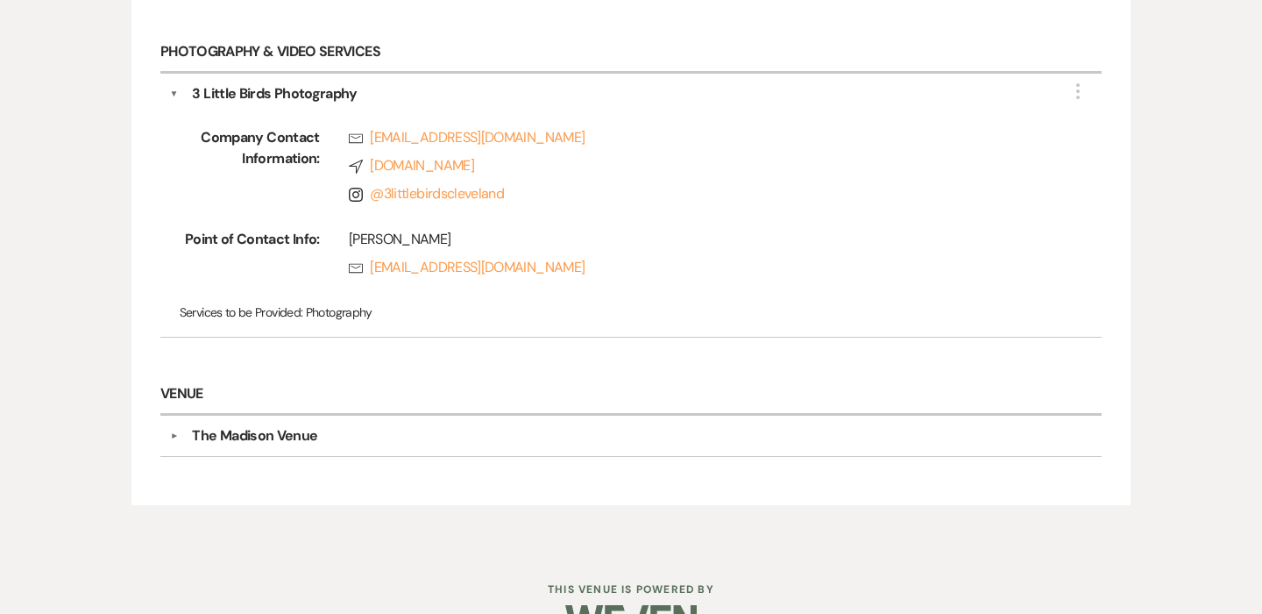
scroll to position [600, 0]
click at [173, 423] on div "▼ The Madison Venue" at bounding box center [631, 433] width 923 height 21
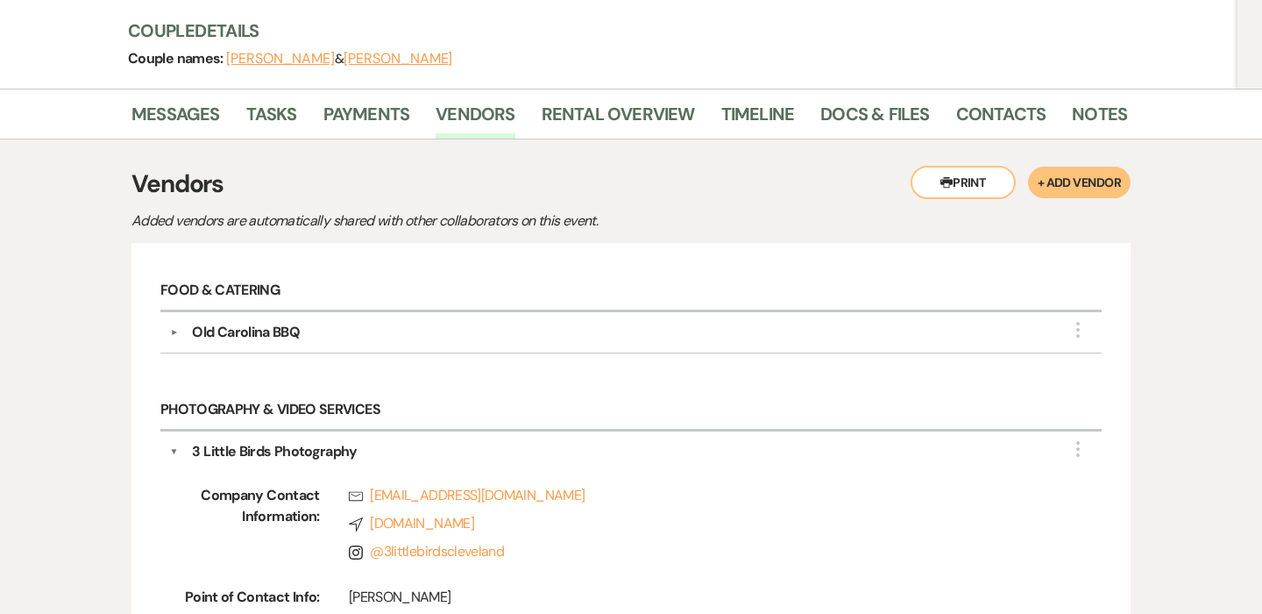
scroll to position [238, 0]
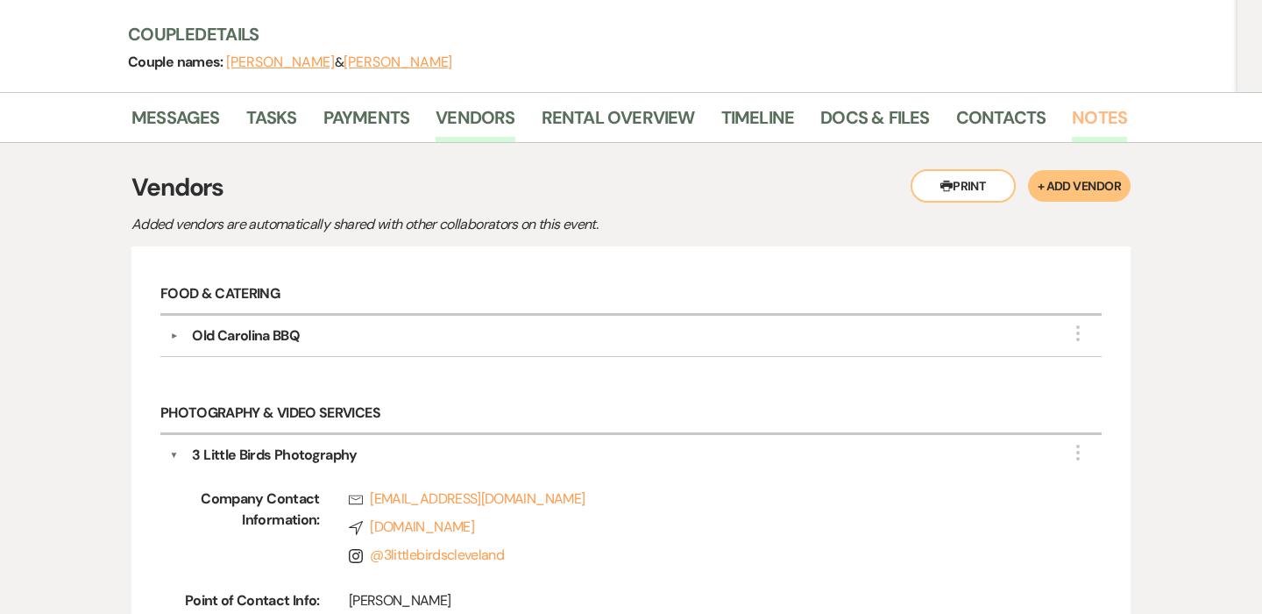
click at [1072, 103] on link "Notes" at bounding box center [1099, 122] width 55 height 39
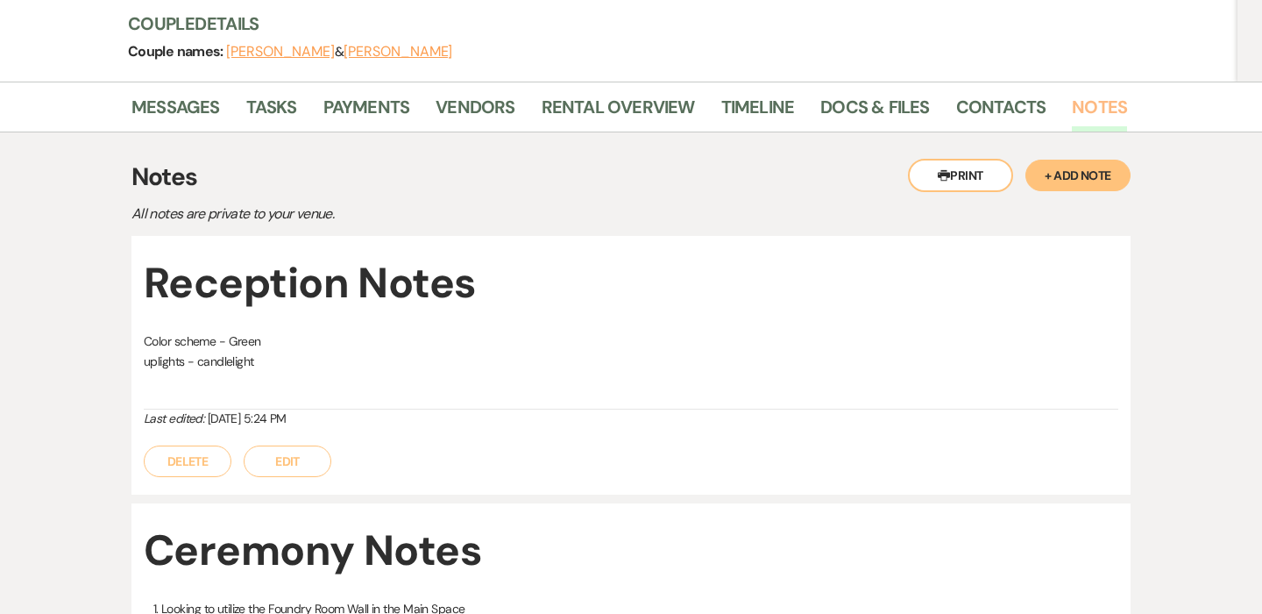
scroll to position [295, 0]
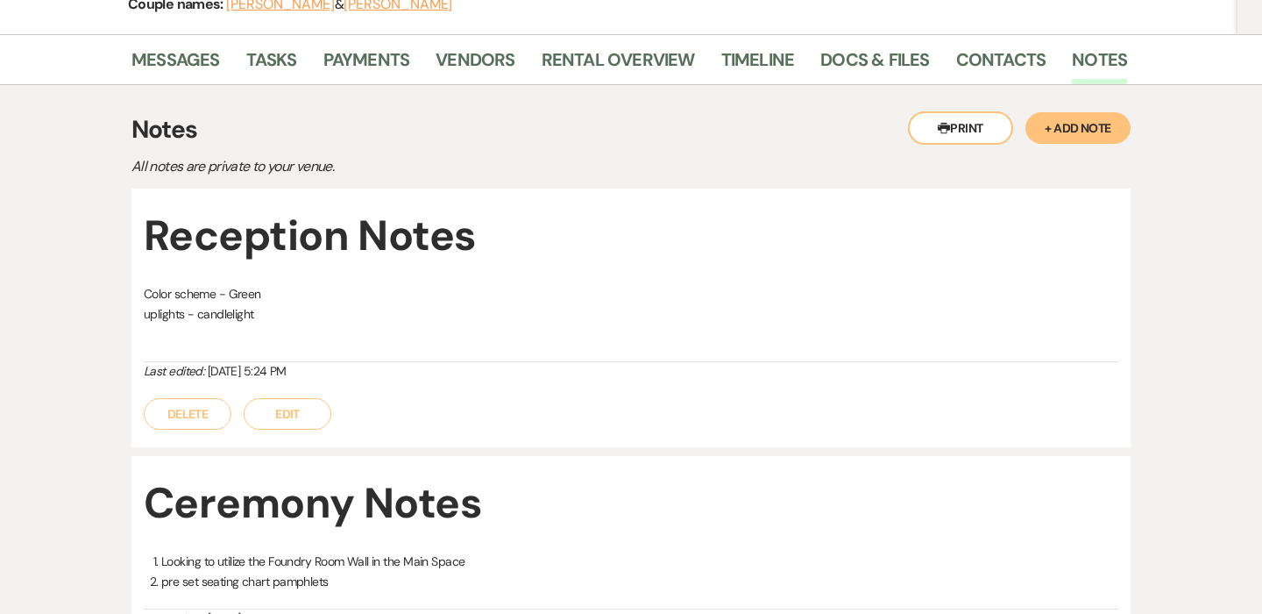
click at [304, 398] on button "Edit" at bounding box center [288, 414] width 88 height 32
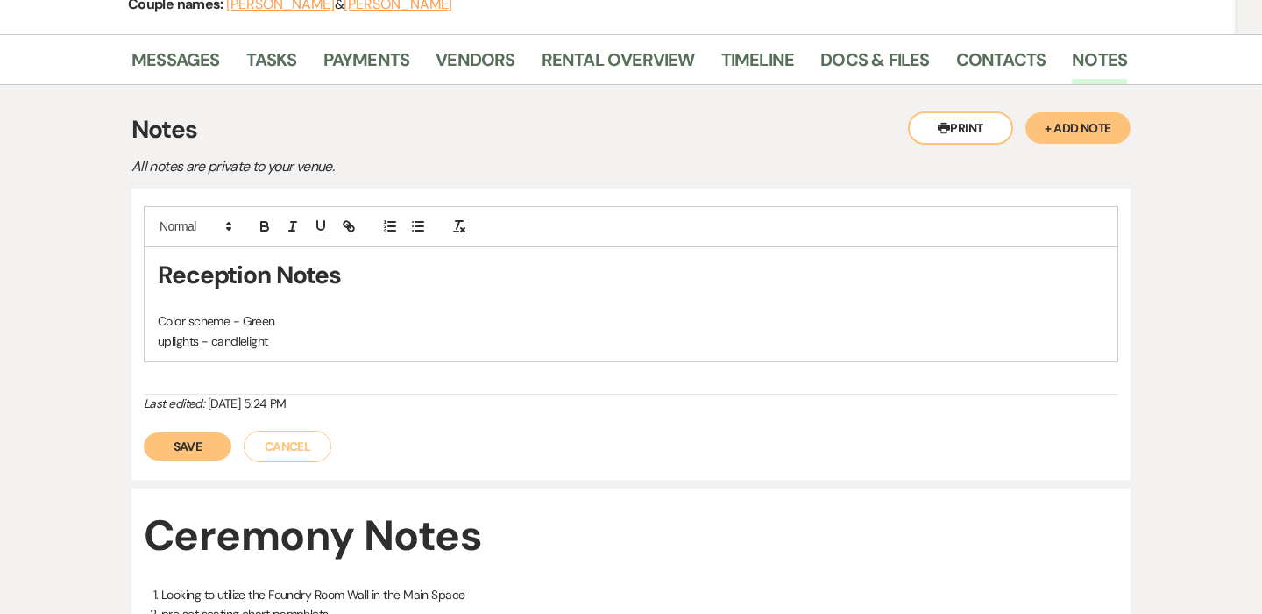
click at [353, 331] on p "uplights - candlelight" at bounding box center [631, 340] width 947 height 19
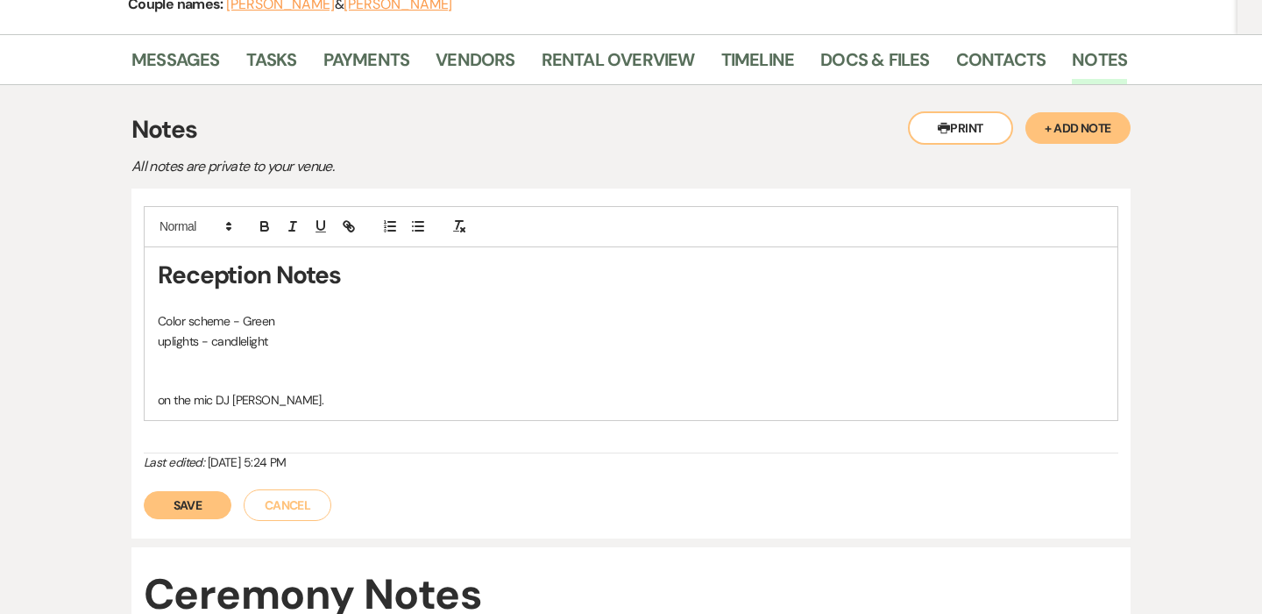
click at [321, 390] on p "on the mic DJ Brian." at bounding box center [631, 399] width 947 height 19
click at [193, 491] on button "Save" at bounding box center [188, 505] width 88 height 28
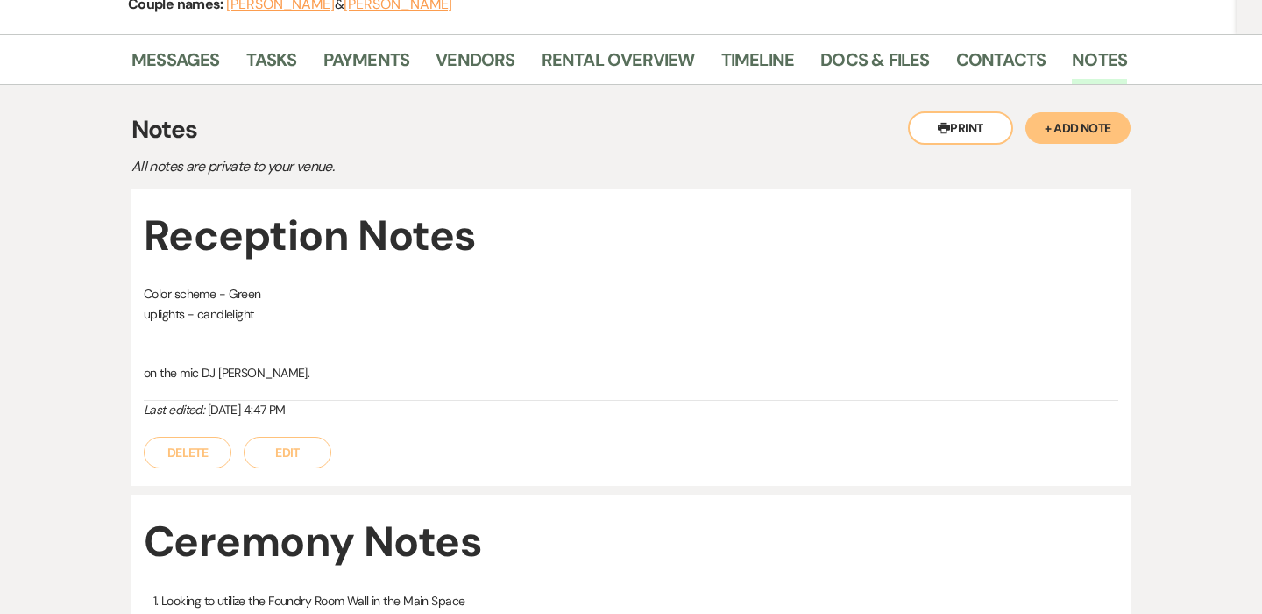
click at [295, 437] on button "Edit" at bounding box center [288, 453] width 88 height 32
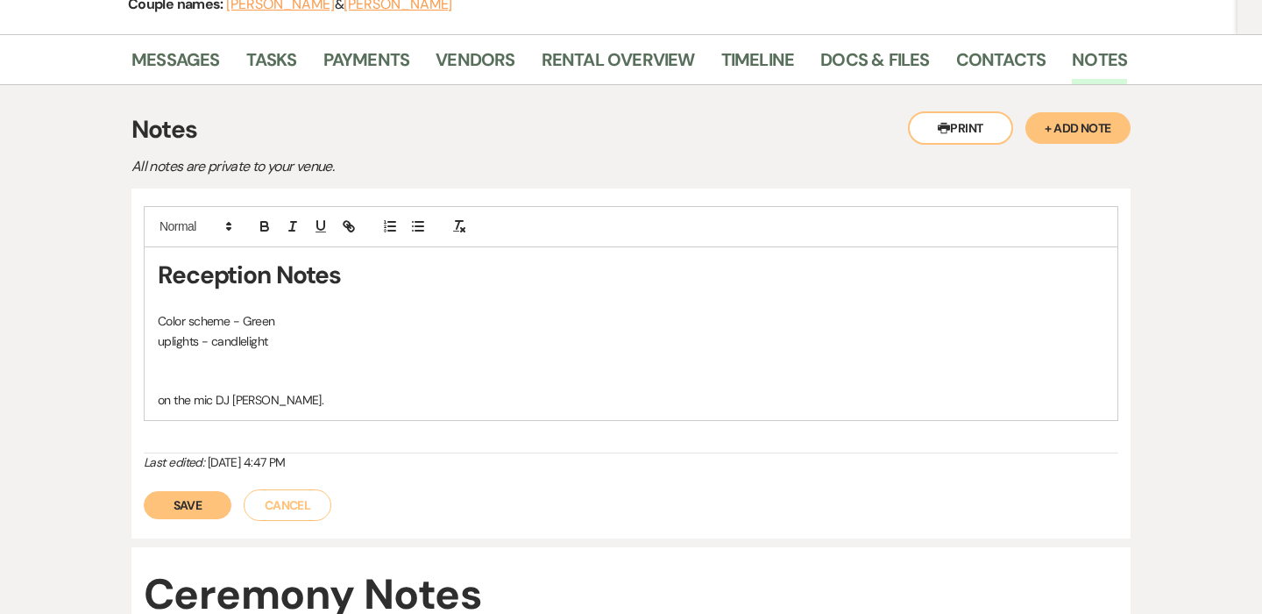
click at [299, 390] on p "on the mic DJ Brian." at bounding box center [631, 399] width 947 height 19
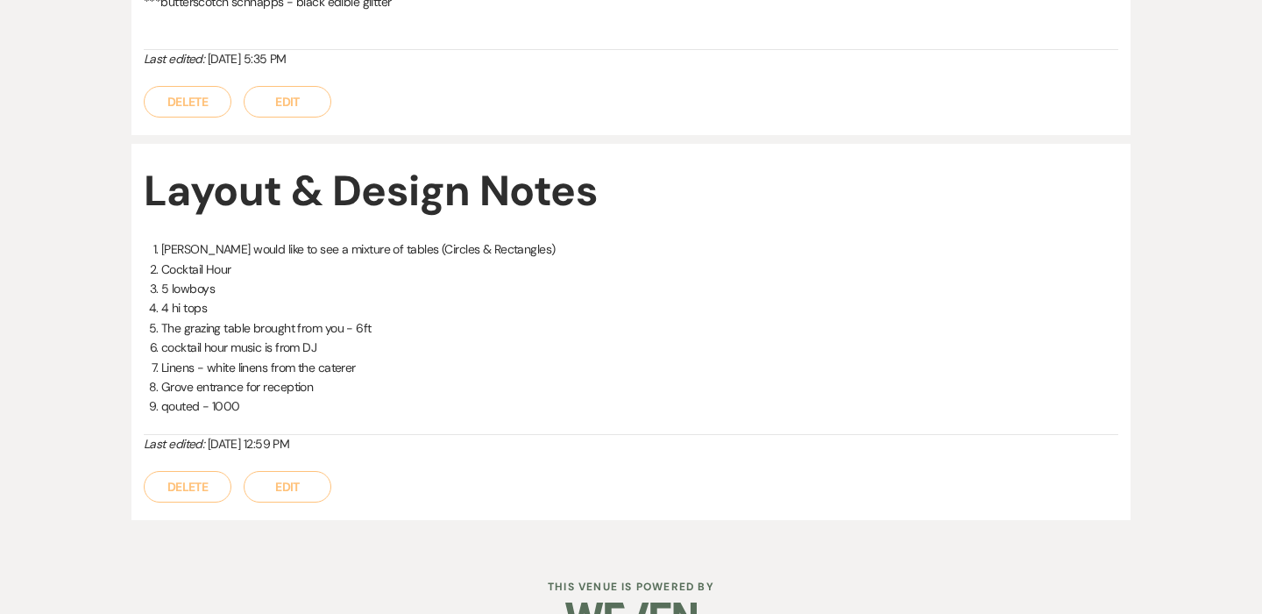
scroll to position [1275, 0]
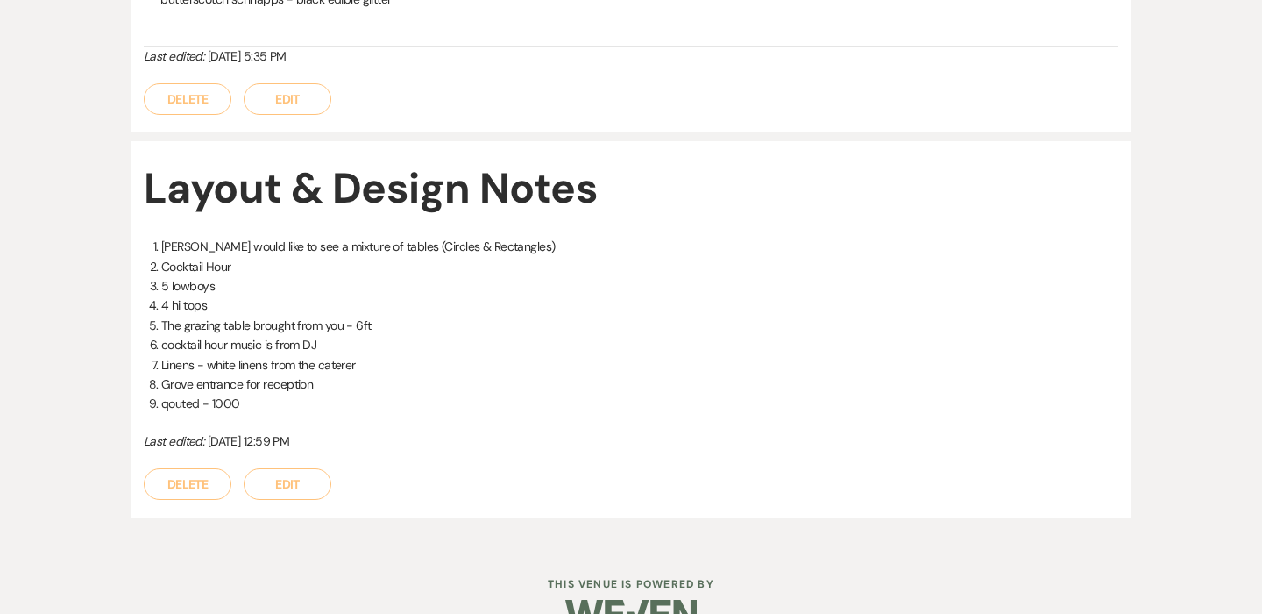
click at [284, 316] on li "The grazing table brought from you - 6ft" at bounding box center [639, 325] width 957 height 19
click at [337, 394] on li "qouted - 1000" at bounding box center [639, 403] width 957 height 19
click at [334, 355] on li "Linens - white linens from the caterer" at bounding box center [639, 364] width 957 height 19
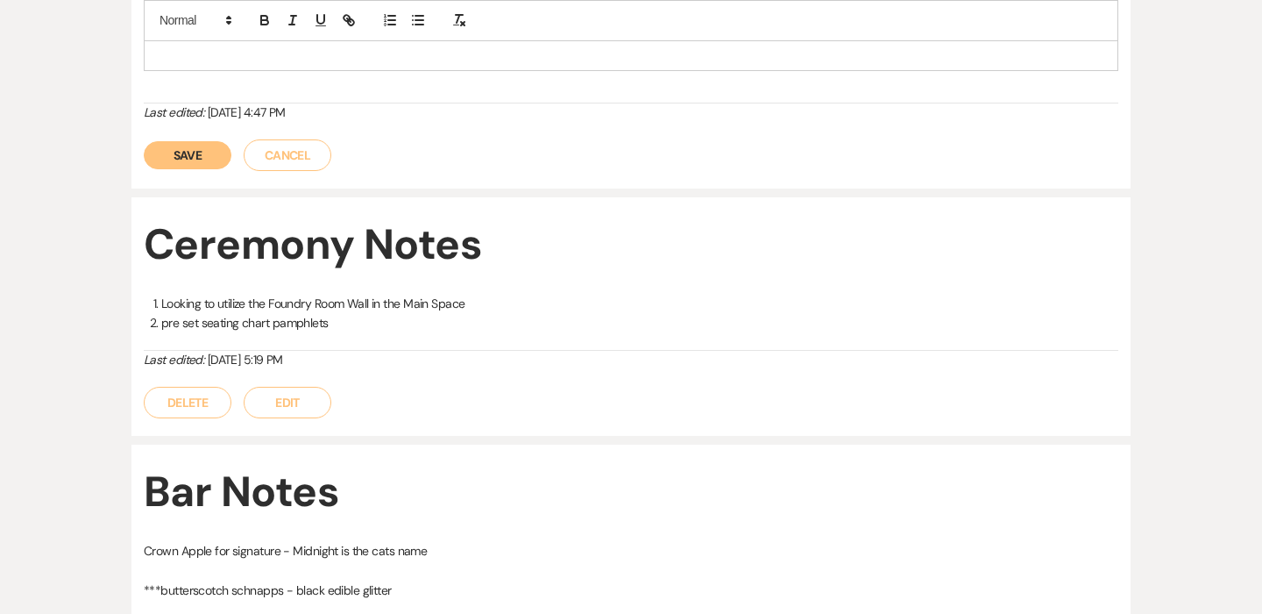
scroll to position [0, 0]
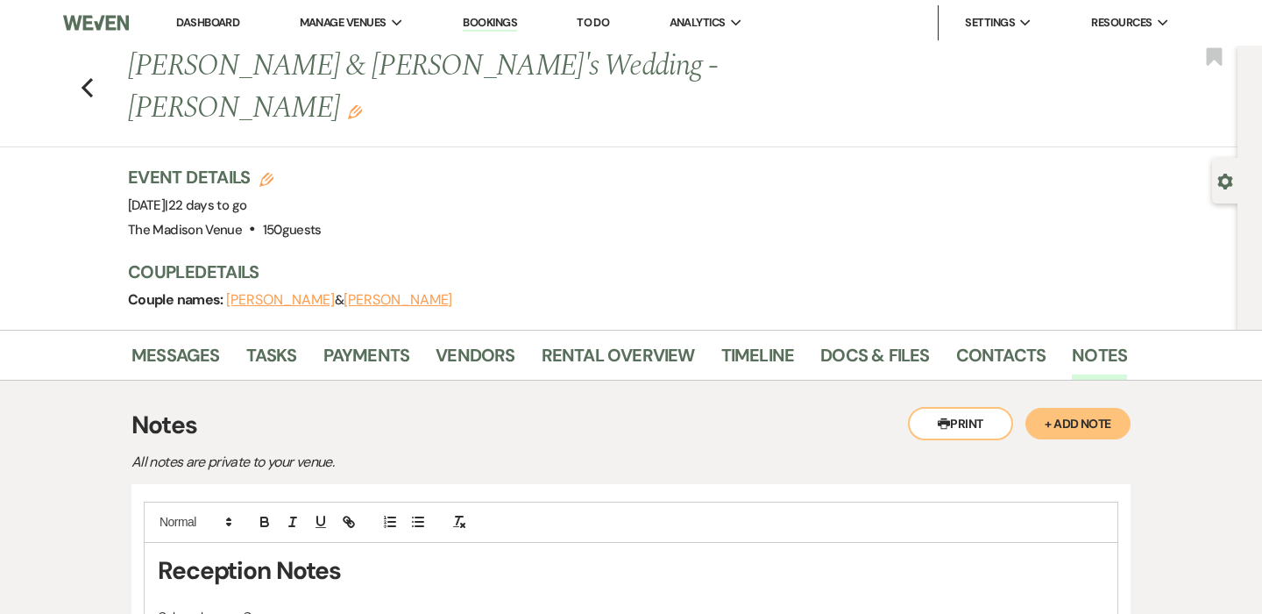
click at [581, 287] on div "Couple names: Kara Carreras & Randy" at bounding box center [619, 299] width 982 height 25
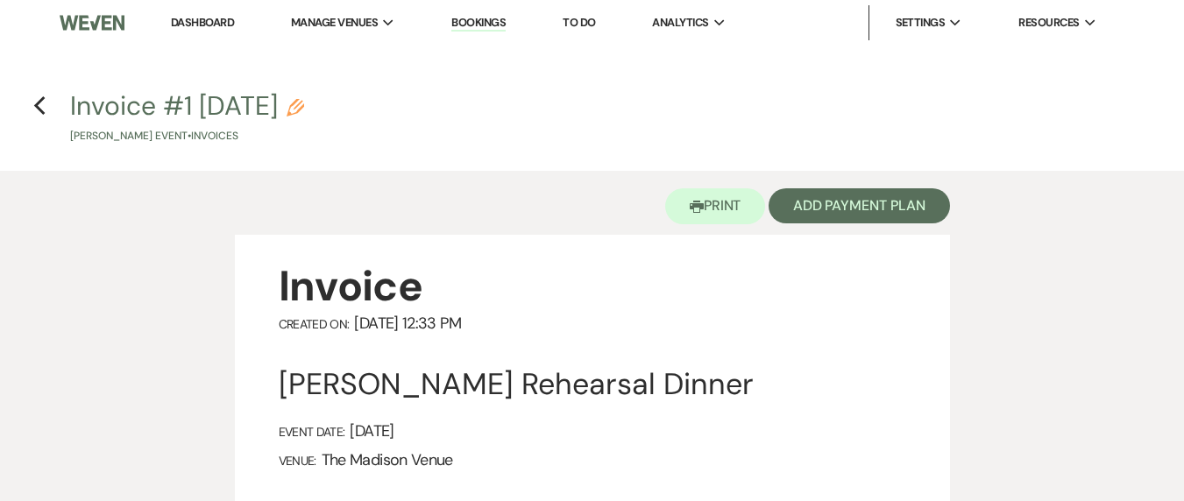
click at [46, 110] on h4 "Previous Invoice #1 [DATE] Pencil [PERSON_NAME] Event • Invoices" at bounding box center [592, 116] width 1184 height 57
click at [44, 108] on icon "Previous" at bounding box center [39, 106] width 13 height 21
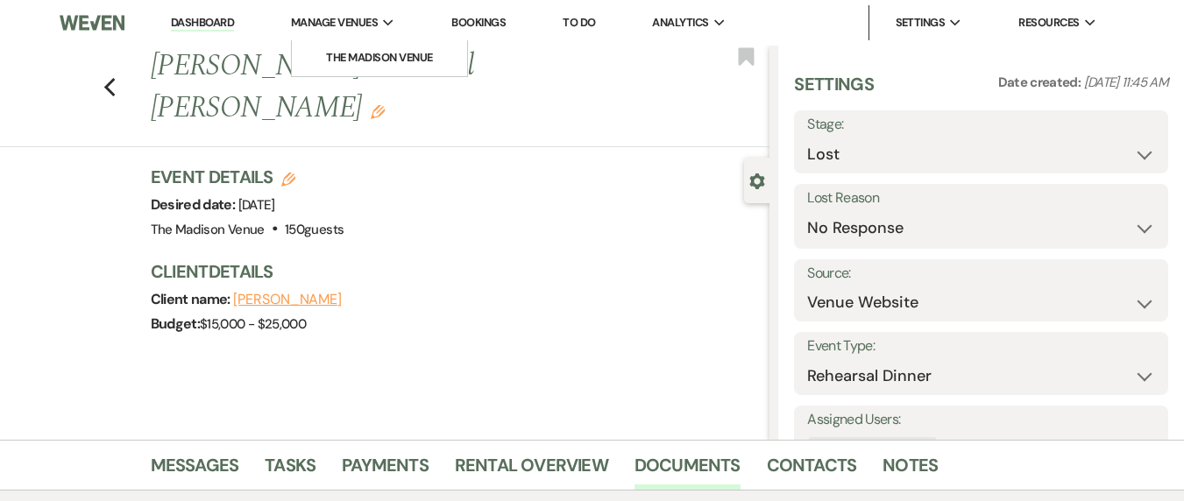
click at [378, 25] on span "Manage Venues" at bounding box center [334, 23] width 87 height 18
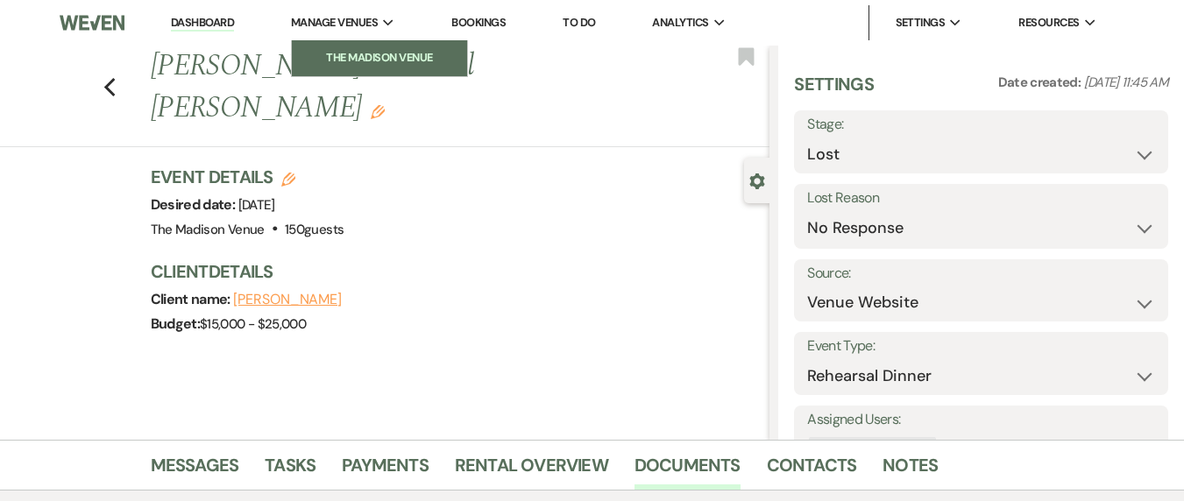
click at [382, 42] on link "The Madison Venue" at bounding box center [379, 57] width 175 height 35
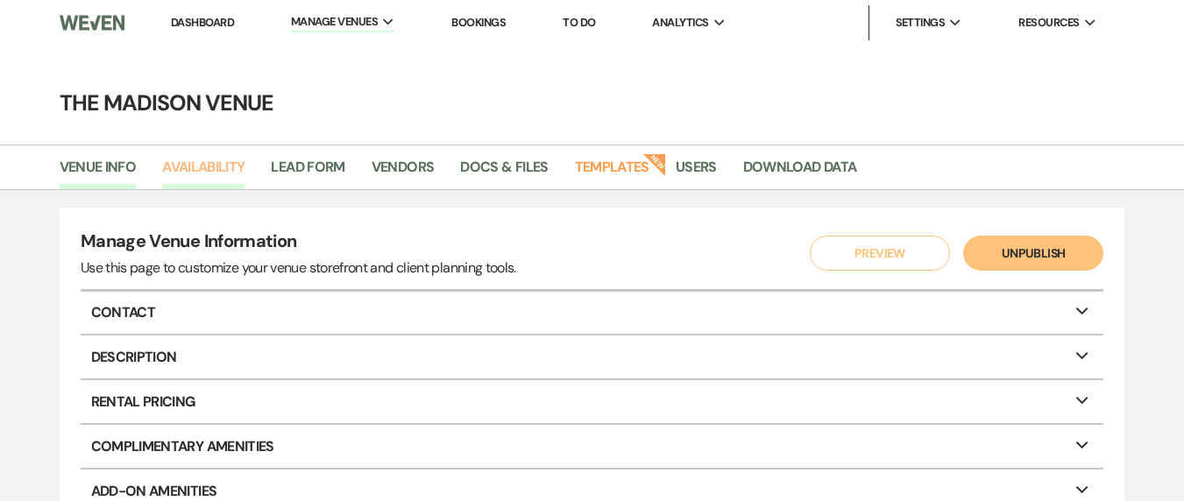
click at [194, 162] on link "Availability" at bounding box center [203, 172] width 82 height 33
select select "3"
select select "2026"
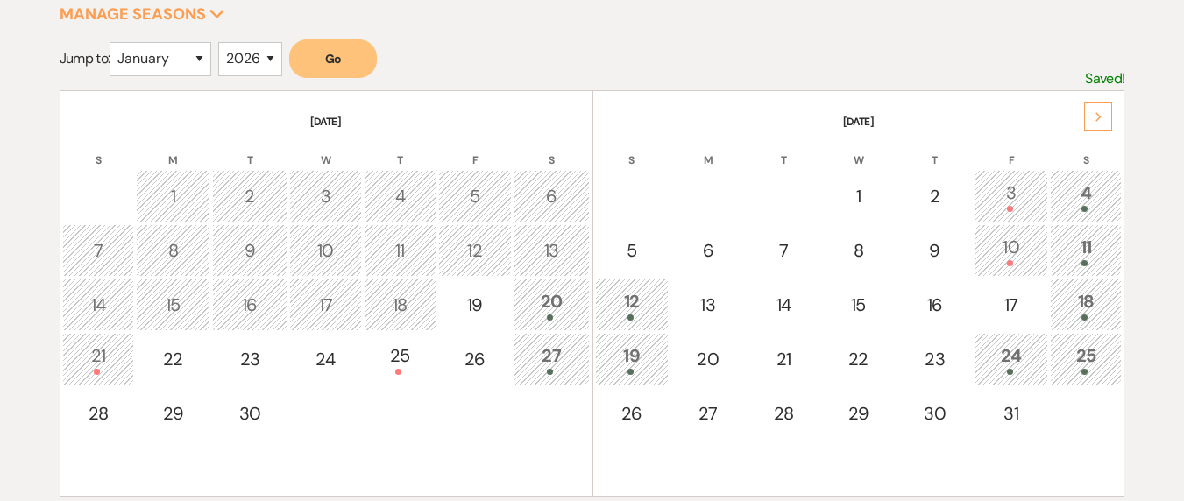
scroll to position [375, 0]
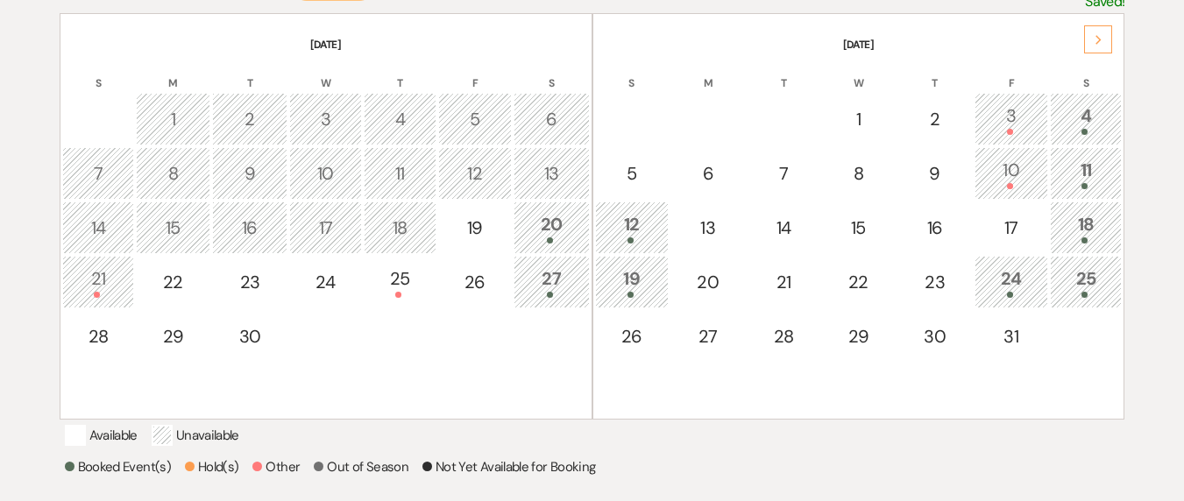
click at [1097, 45] on icon "Next" at bounding box center [1099, 40] width 9 height 11
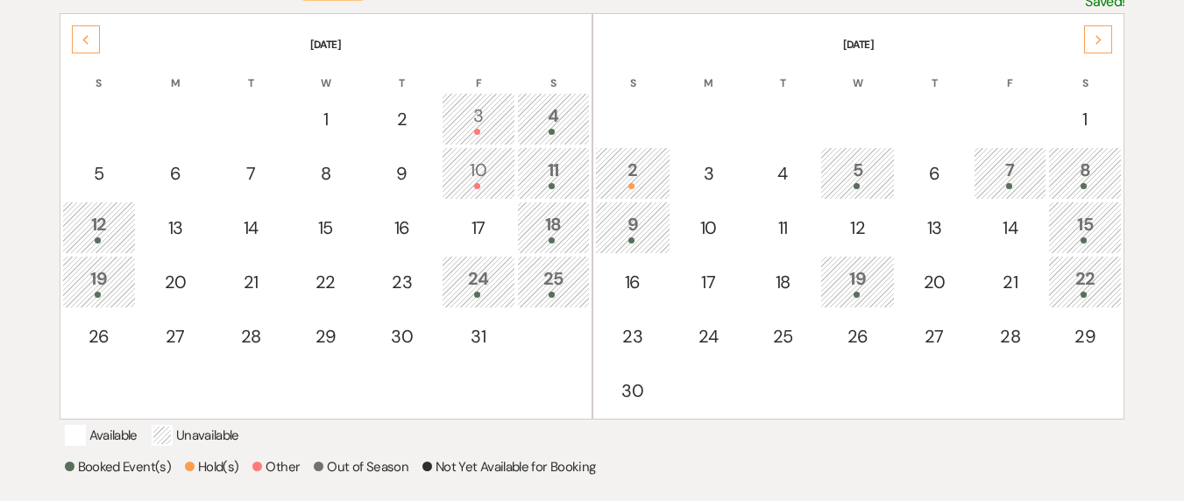
click at [1097, 45] on icon "Next" at bounding box center [1099, 40] width 9 height 11
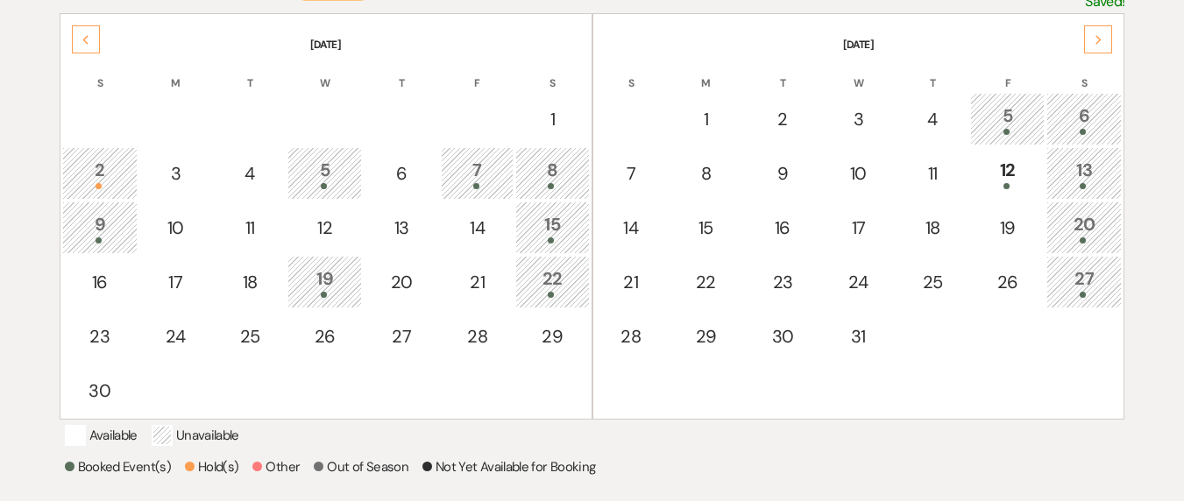
click at [1097, 45] on icon "Next" at bounding box center [1099, 40] width 9 height 11
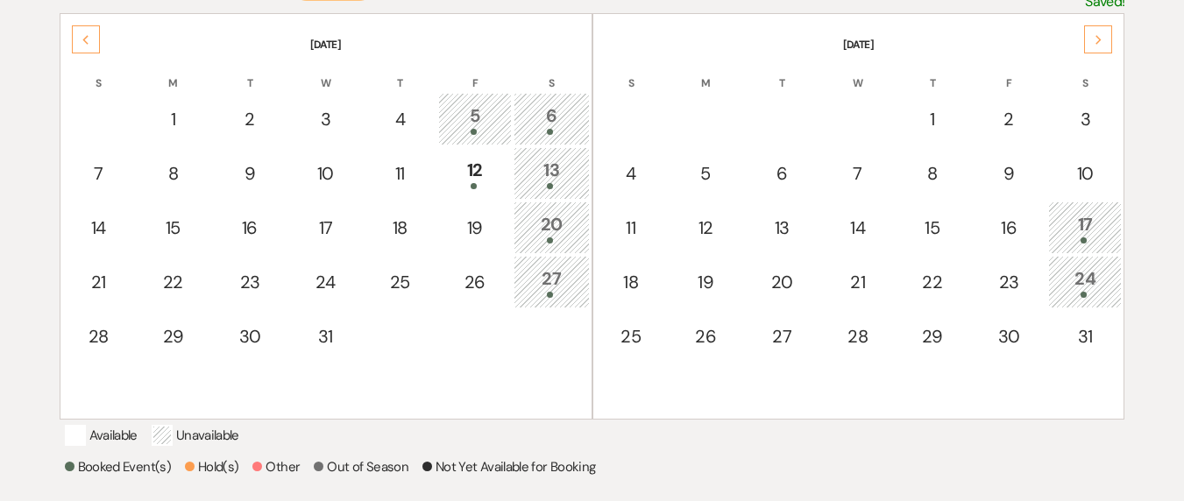
click at [1097, 45] on icon "Next" at bounding box center [1099, 40] width 9 height 11
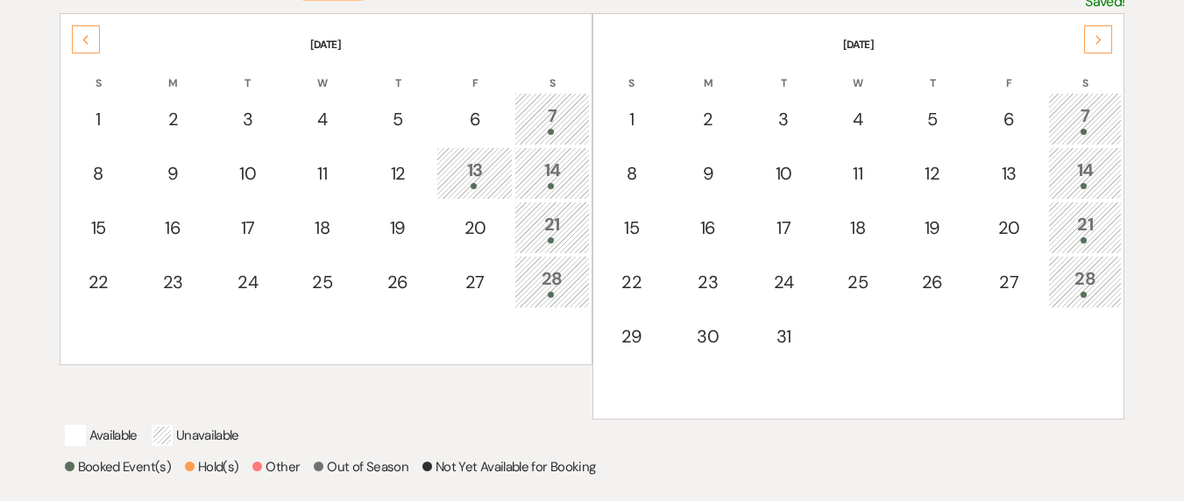
click at [1097, 45] on icon "Next" at bounding box center [1099, 40] width 9 height 11
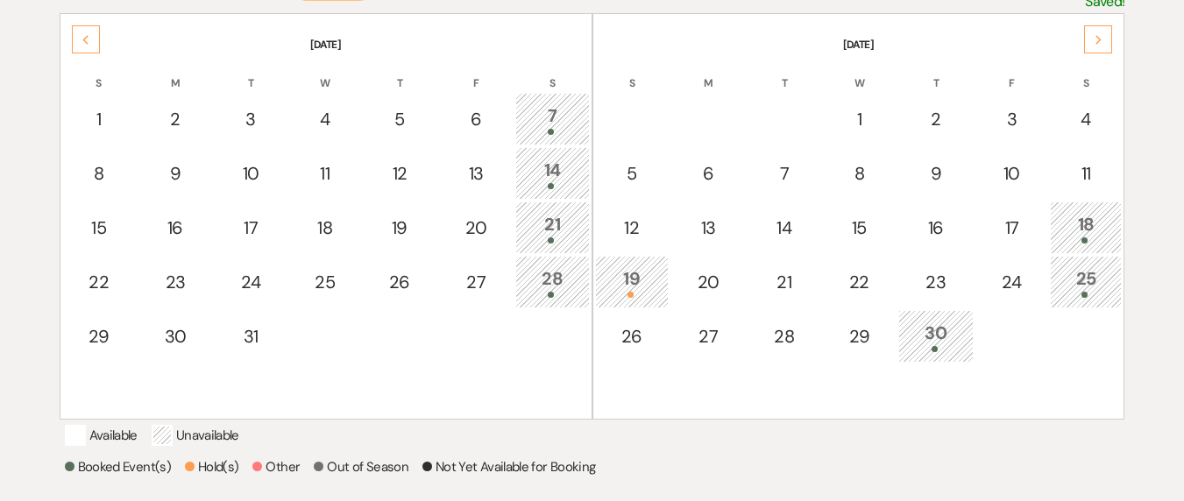
click at [1097, 45] on icon "Next" at bounding box center [1099, 40] width 9 height 11
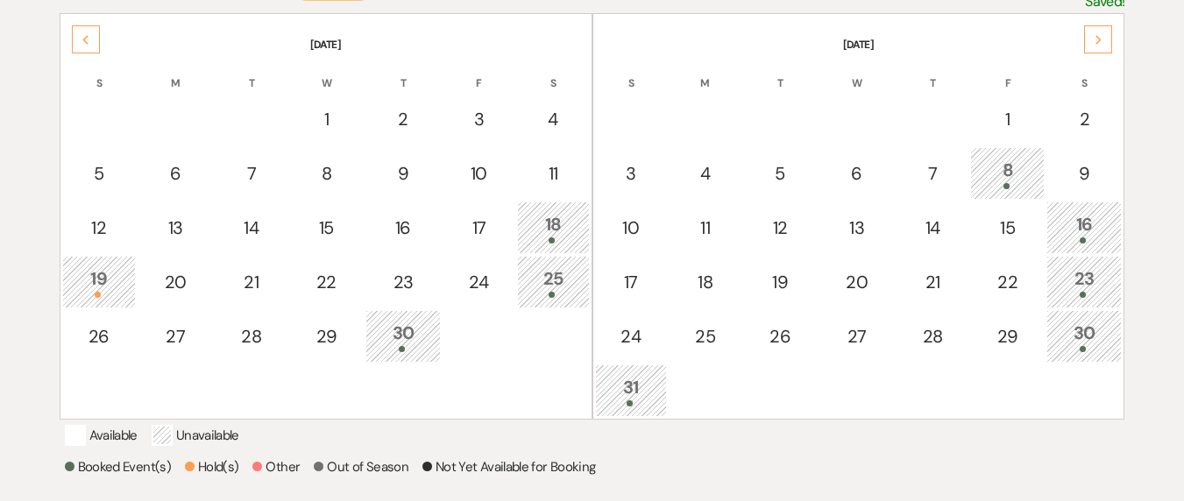
click at [1083, 263] on td "23" at bounding box center [1084, 282] width 75 height 53
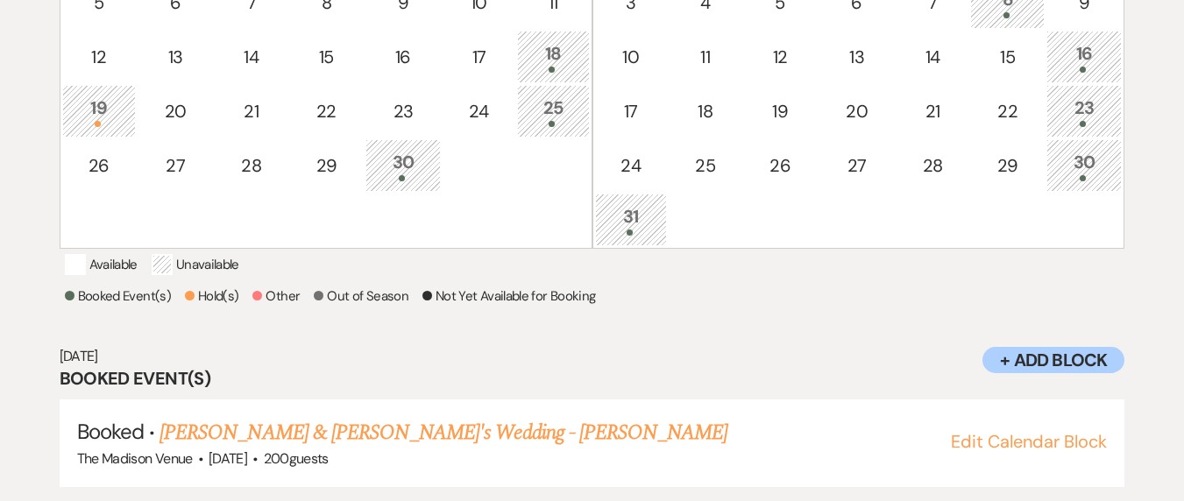
click at [1072, 46] on div "16" at bounding box center [1084, 56] width 56 height 32
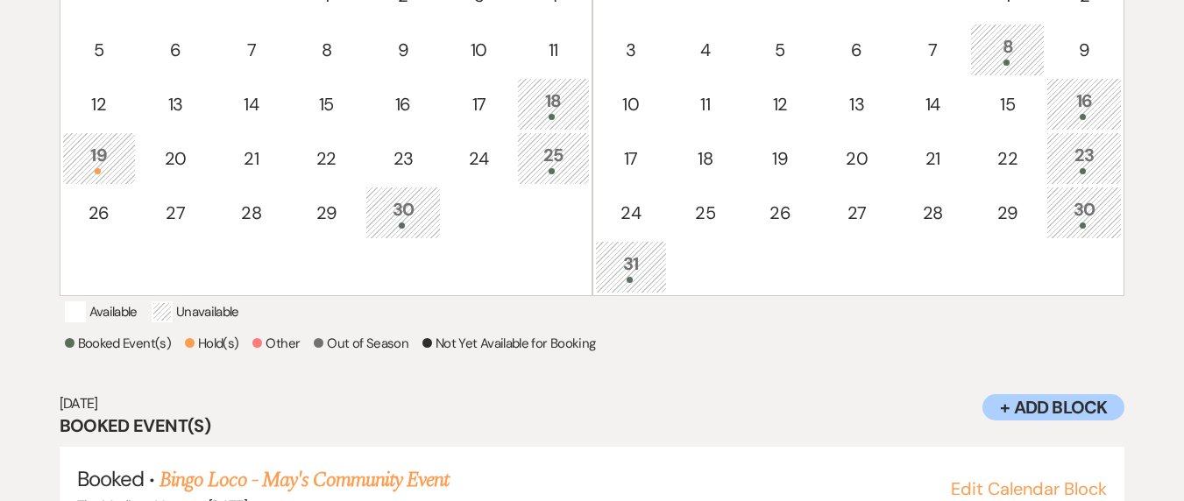
scroll to position [451, 0]
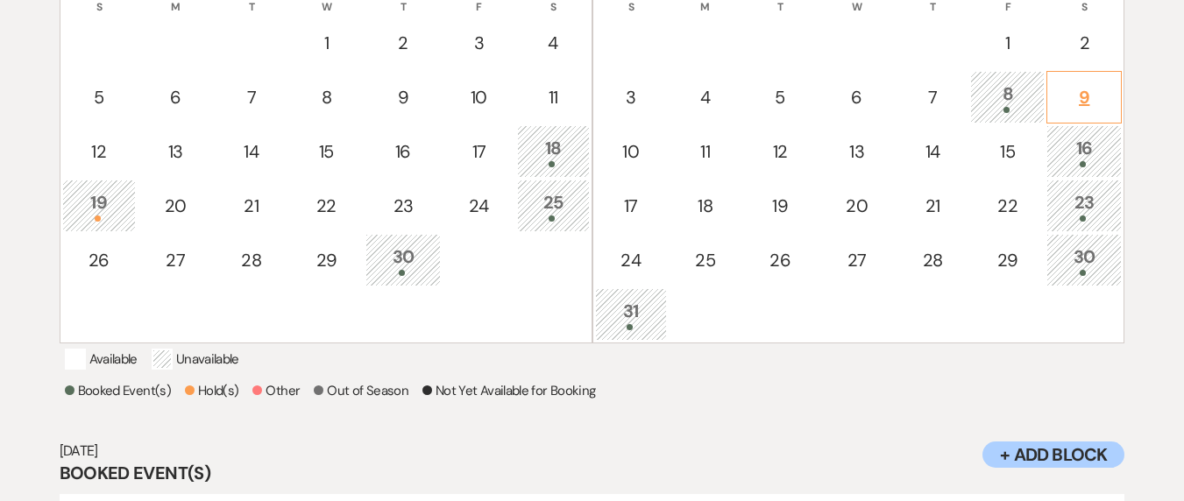
click at [1047, 91] on td "9" at bounding box center [1084, 97] width 75 height 53
select select "other"
select select "false"
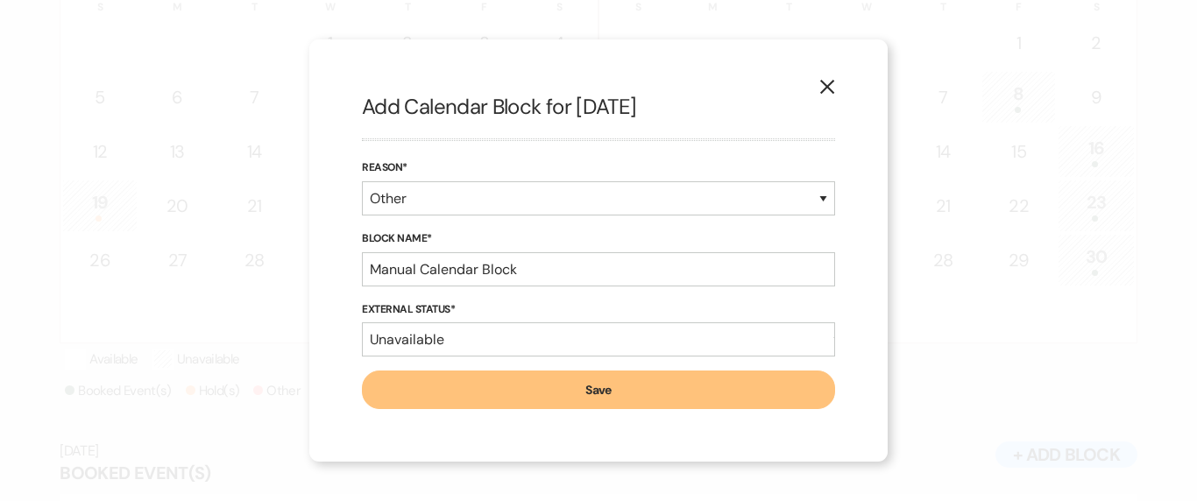
click at [1029, 94] on div "X Add Calendar Block for [DATE] Reason* Booked Event Hold Other Block Name* Man…" at bounding box center [598, 250] width 1197 height 501
click at [831, 85] on icon "X" at bounding box center [828, 87] width 16 height 16
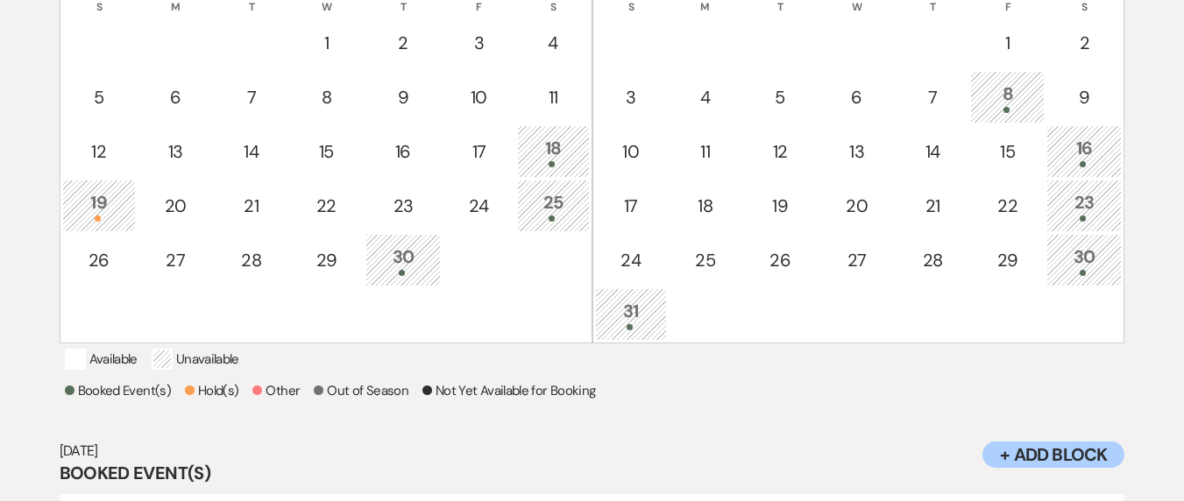
click at [1007, 104] on div "8" at bounding box center [1007, 97] width 55 height 32
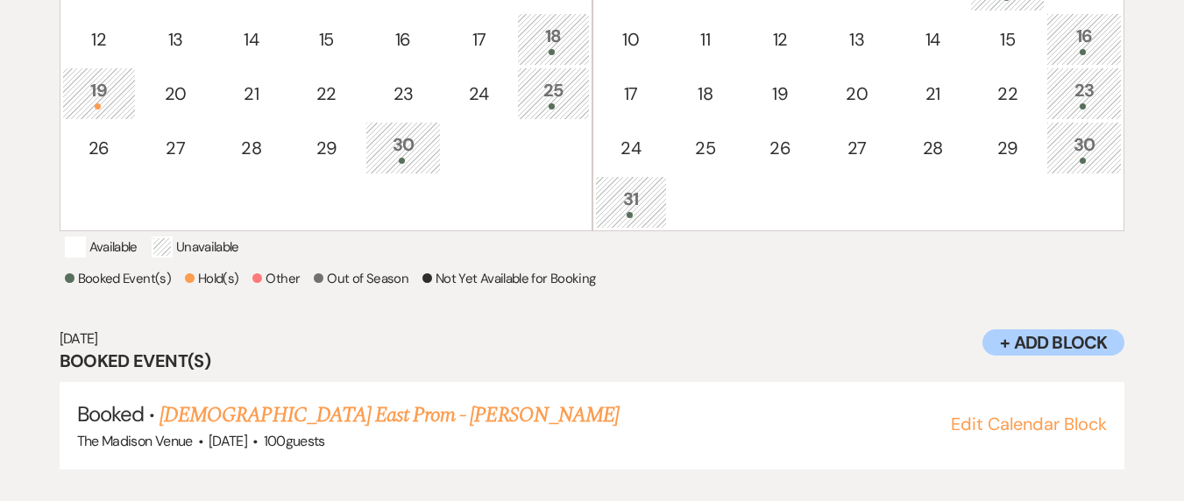
scroll to position [327, 0]
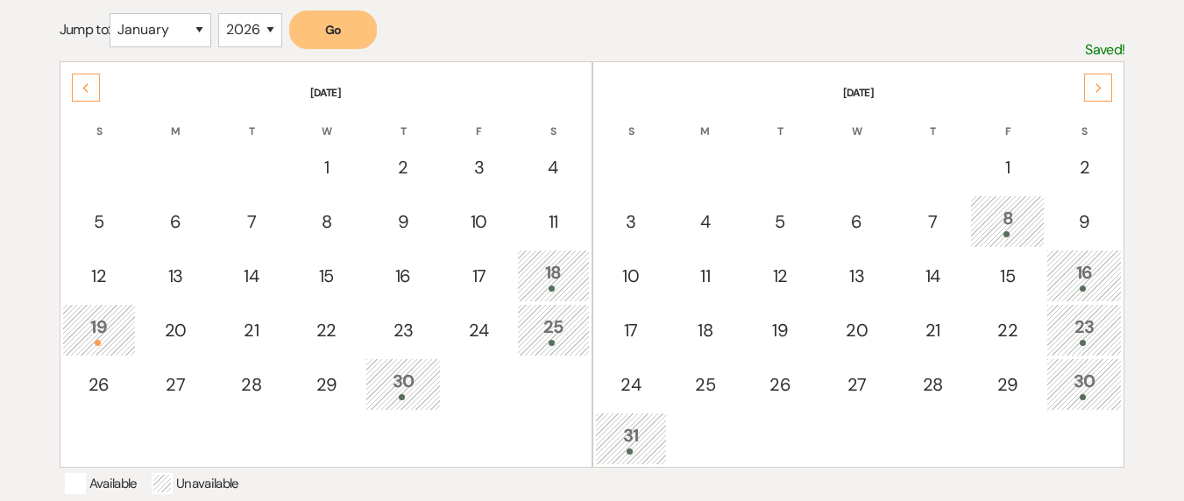
click at [1101, 83] on icon "Next" at bounding box center [1099, 88] width 9 height 11
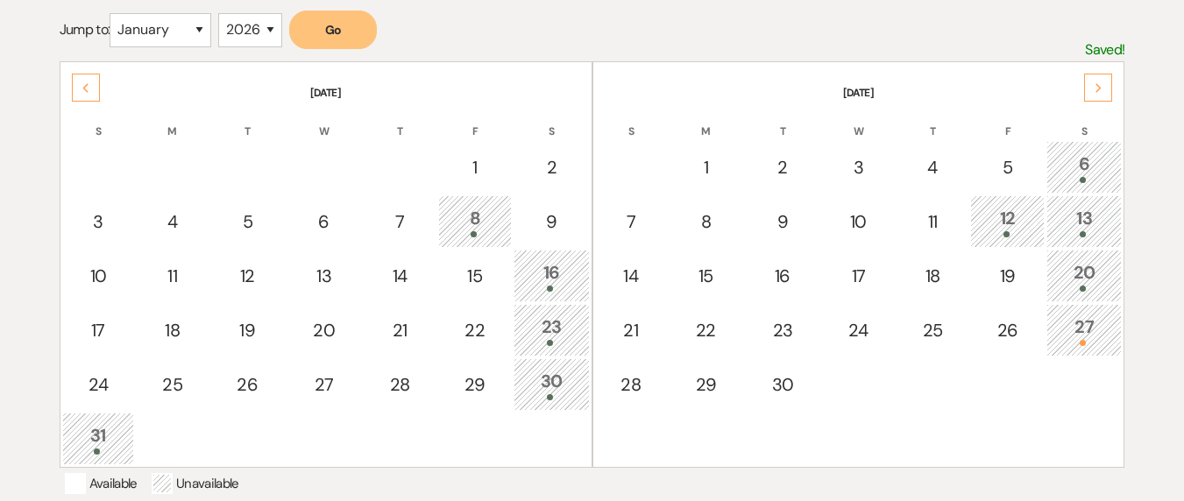
click at [1083, 219] on div "13" at bounding box center [1084, 221] width 56 height 32
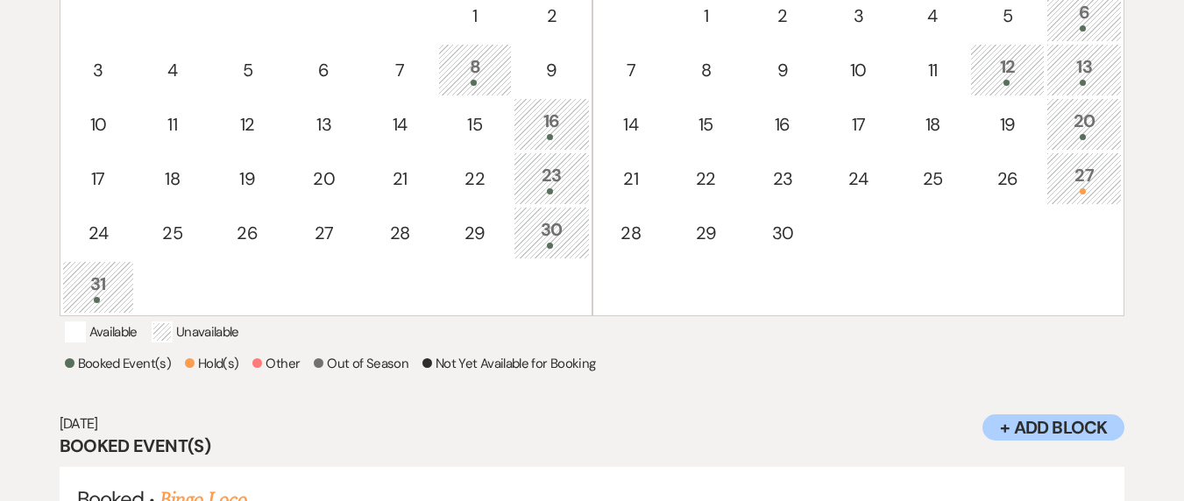
click at [1009, 78] on div "12" at bounding box center [1007, 69] width 55 height 32
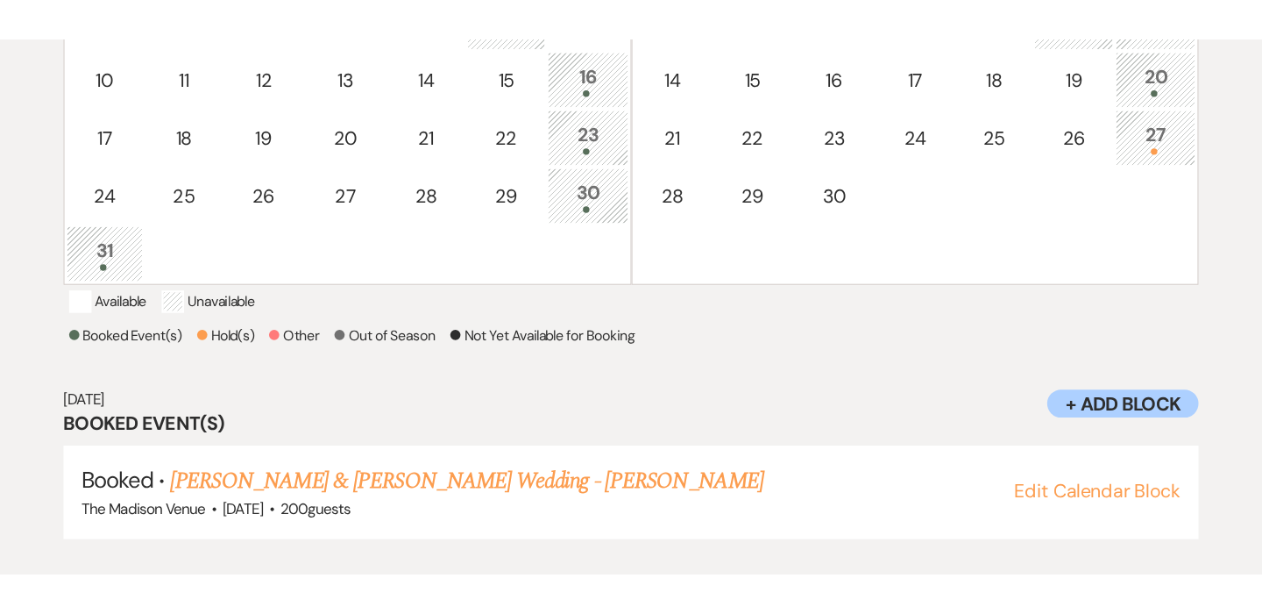
scroll to position [196, 0]
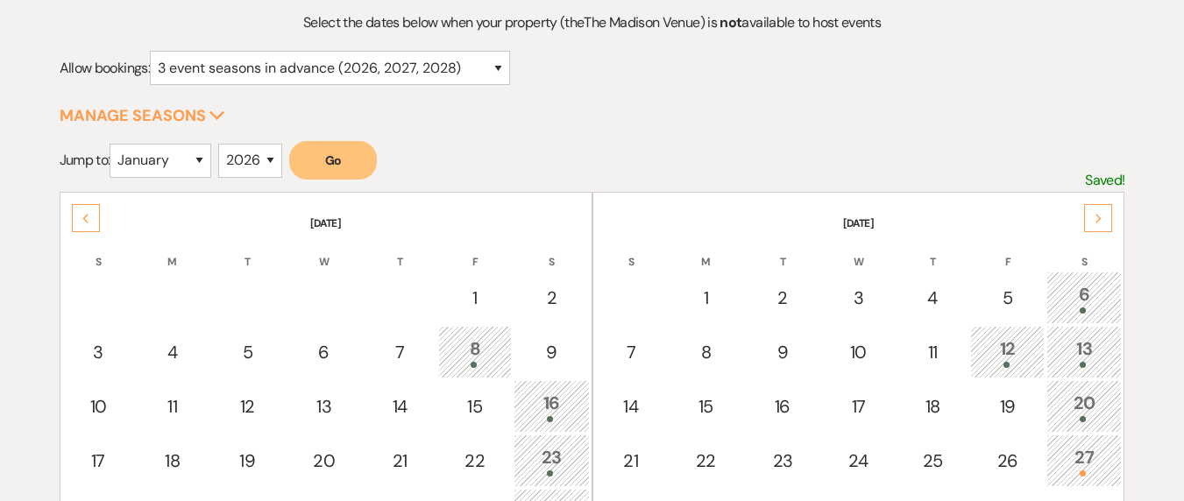
click at [70, 210] on th "[DATE]" at bounding box center [326, 213] width 528 height 37
click at [76, 219] on div "Previous" at bounding box center [86, 218] width 28 height 28
